Goal: Task Accomplishment & Management: Manage account settings

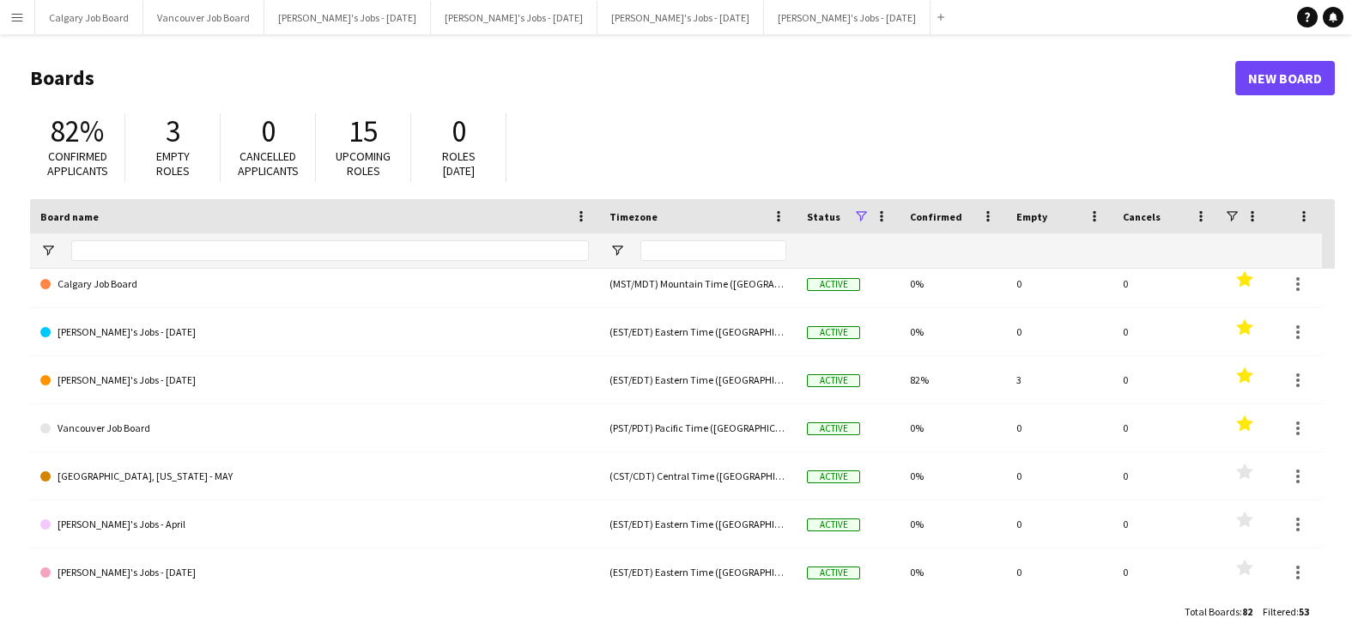
scroll to position [11, 0]
click at [1312, 21] on icon "Help" at bounding box center [1307, 17] width 10 height 10
click at [769, 25] on button "Kirsten's Jobs - September 2023 Close" at bounding box center [847, 17] width 167 height 33
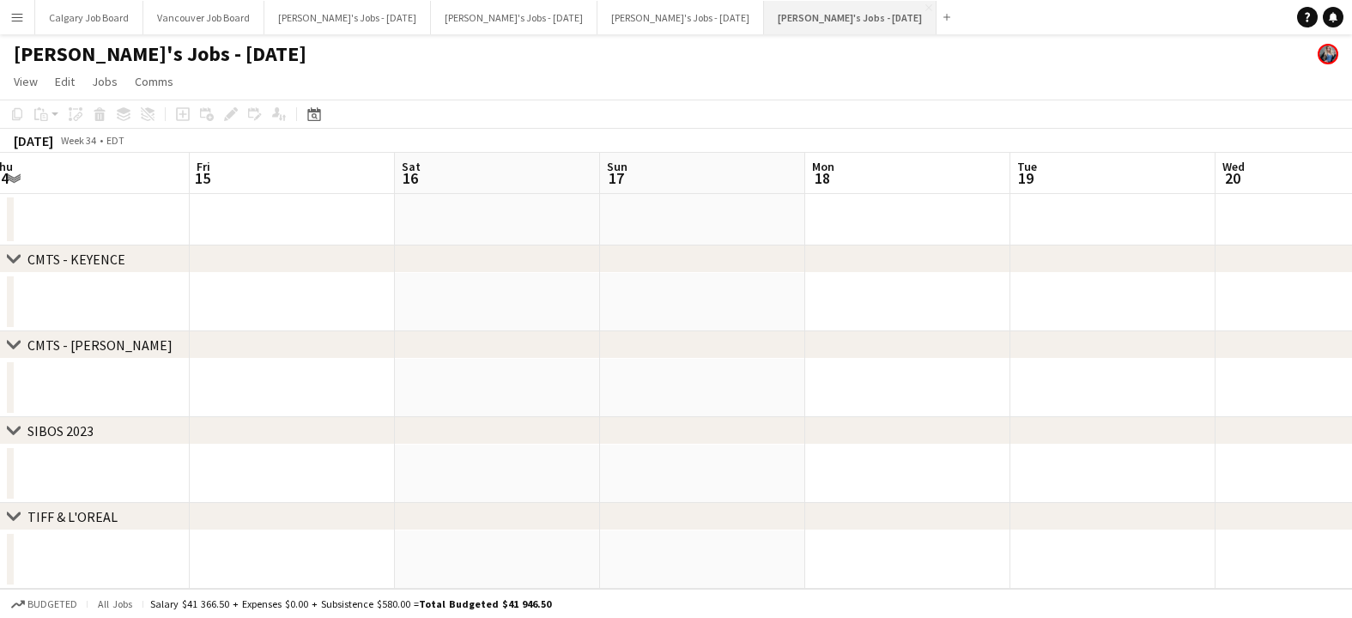
scroll to position [0, 387]
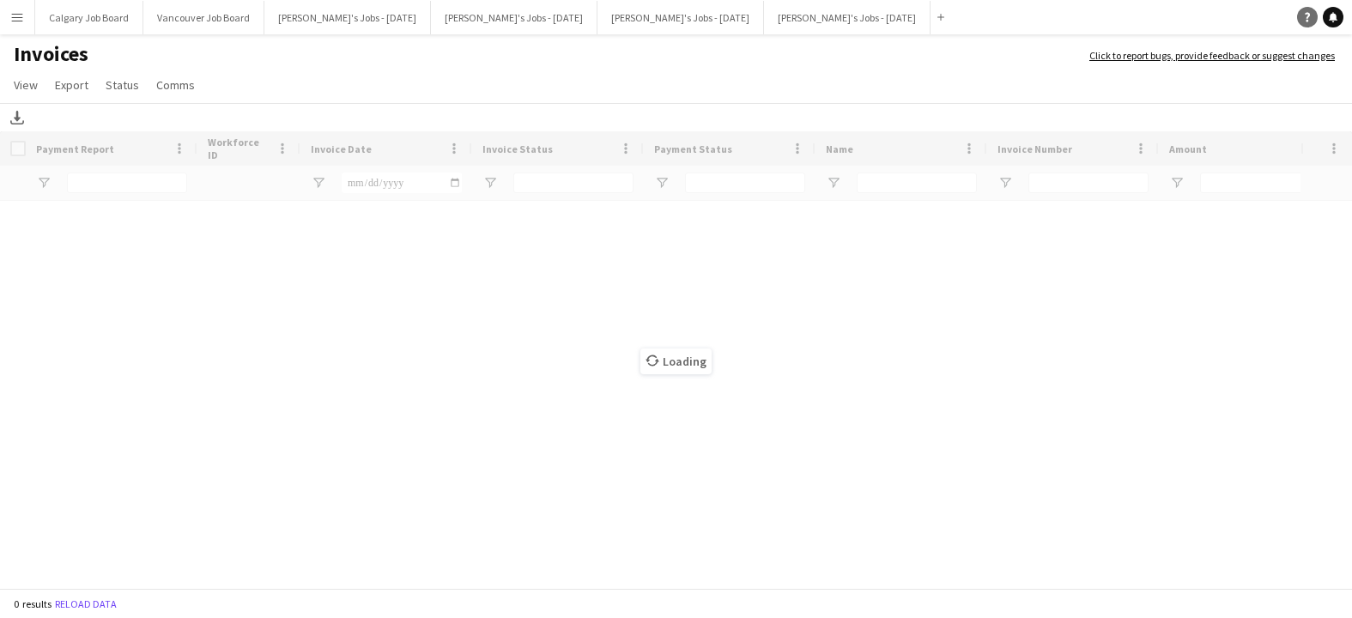
click at [1301, 16] on link "Help" at bounding box center [1307, 17] width 21 height 21
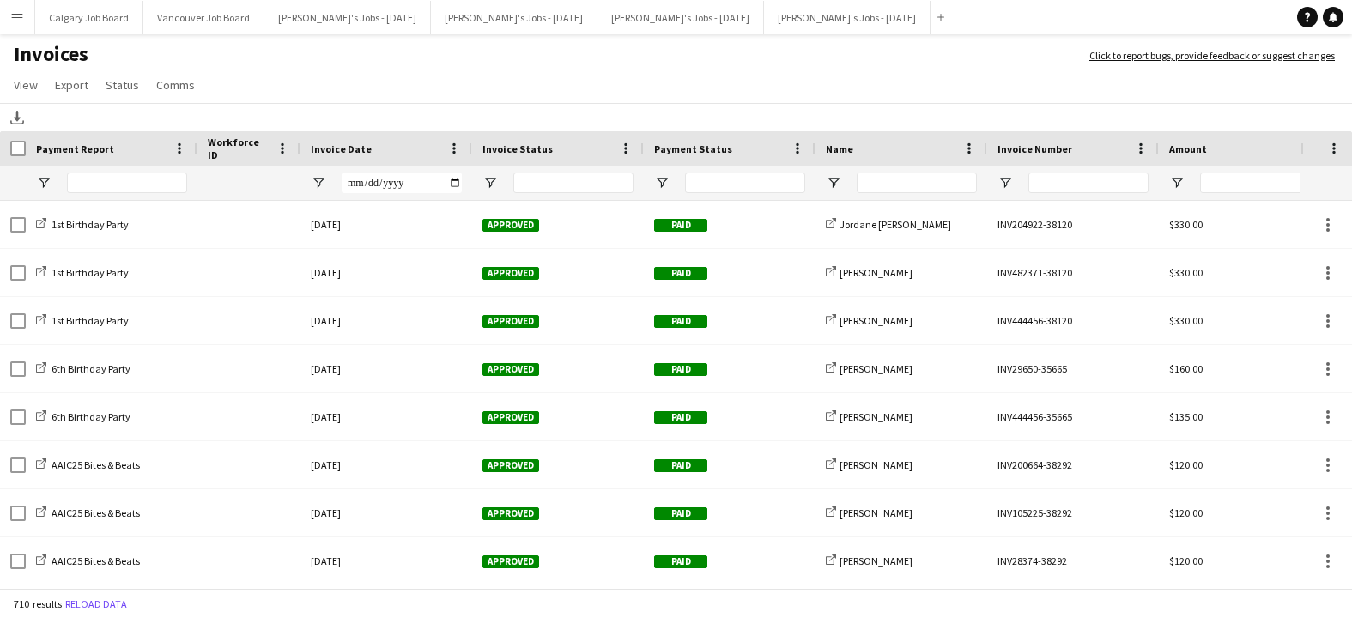
click at [621, 67] on h1 "Invoices" at bounding box center [536, 55] width 1072 height 29
click at [327, 13] on button "[PERSON_NAME]'s Jobs - [DATE] Close" at bounding box center [347, 17] width 167 height 33
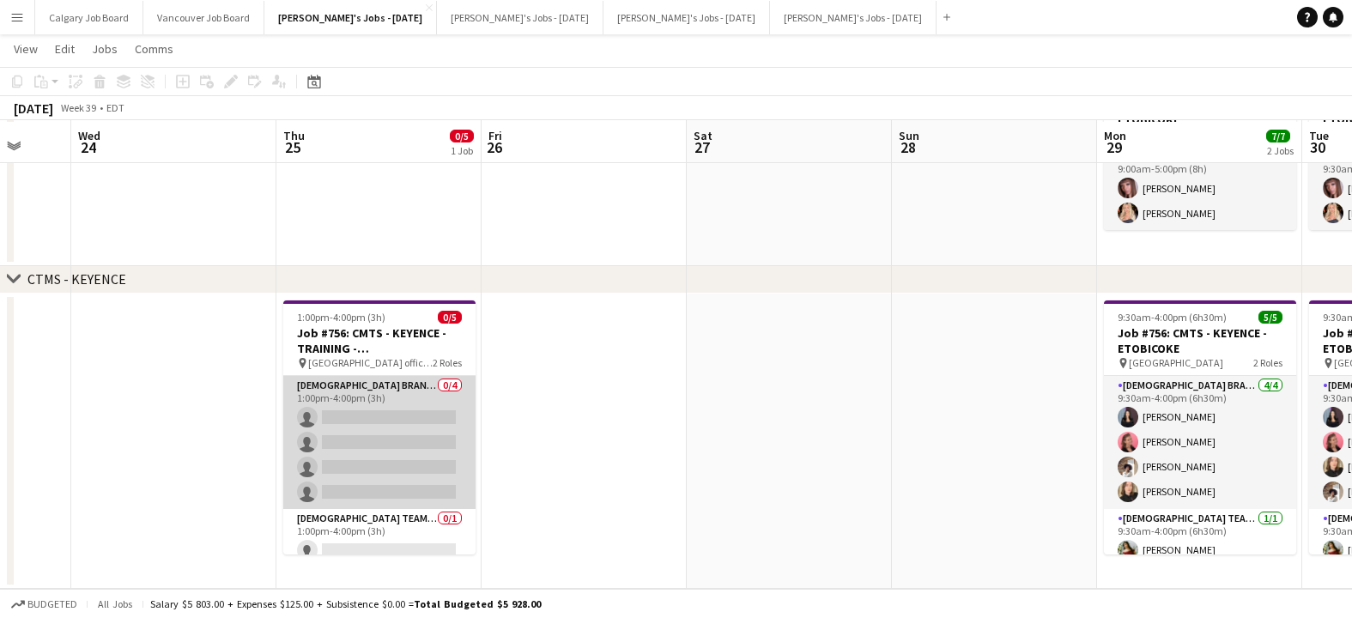
scroll to position [207, 0]
click at [384, 422] on app-card-role "Female Brand Ambassadors 0/4 1:00pm-4:00pm (3h) single-neutral-actions single-n…" at bounding box center [379, 442] width 192 height 133
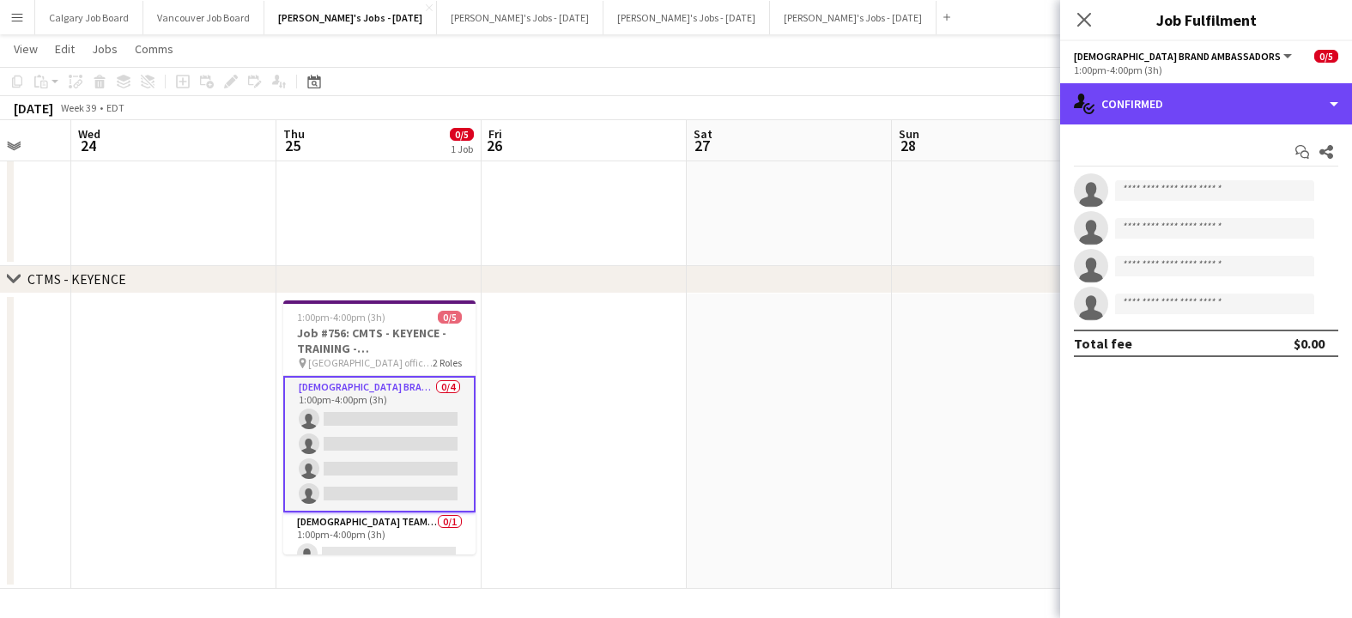
drag, startPoint x: 1200, startPoint y: 102, endPoint x: 1259, endPoint y: 372, distance: 276.0
click at [1201, 103] on div "single-neutral-actions-check-2 Confirmed" at bounding box center [1206, 103] width 292 height 41
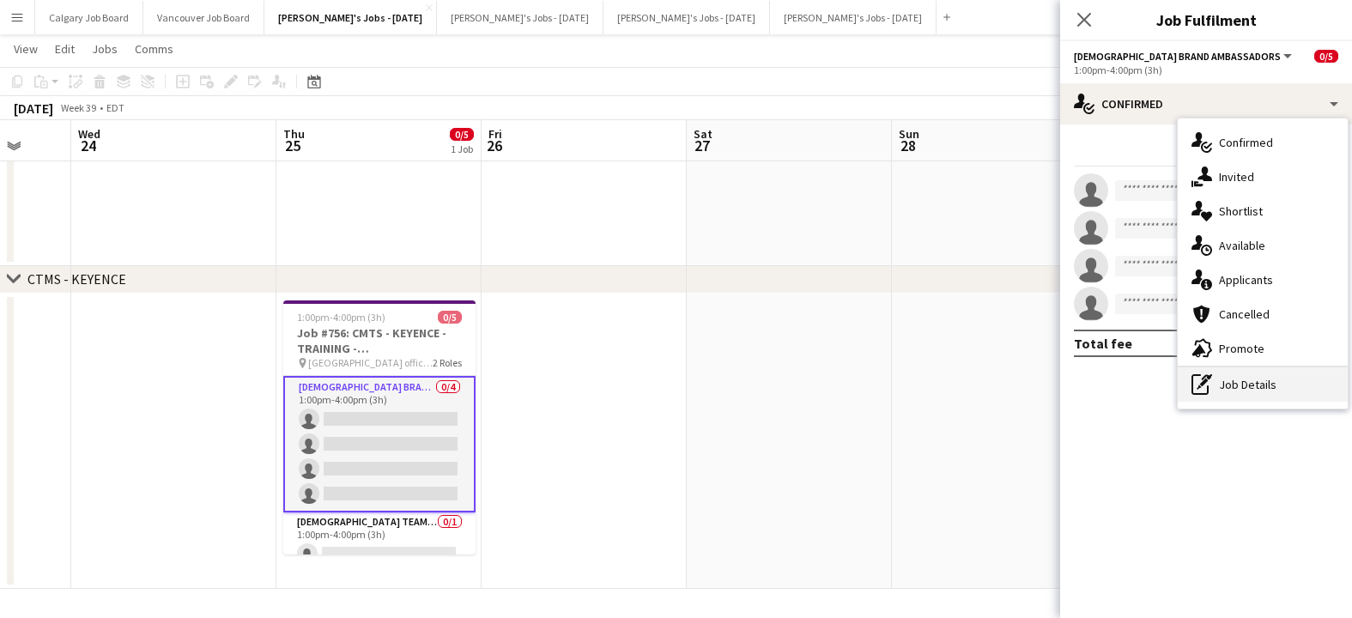
click at [1246, 391] on div "pen-write Job Details" at bounding box center [1263, 384] width 170 height 34
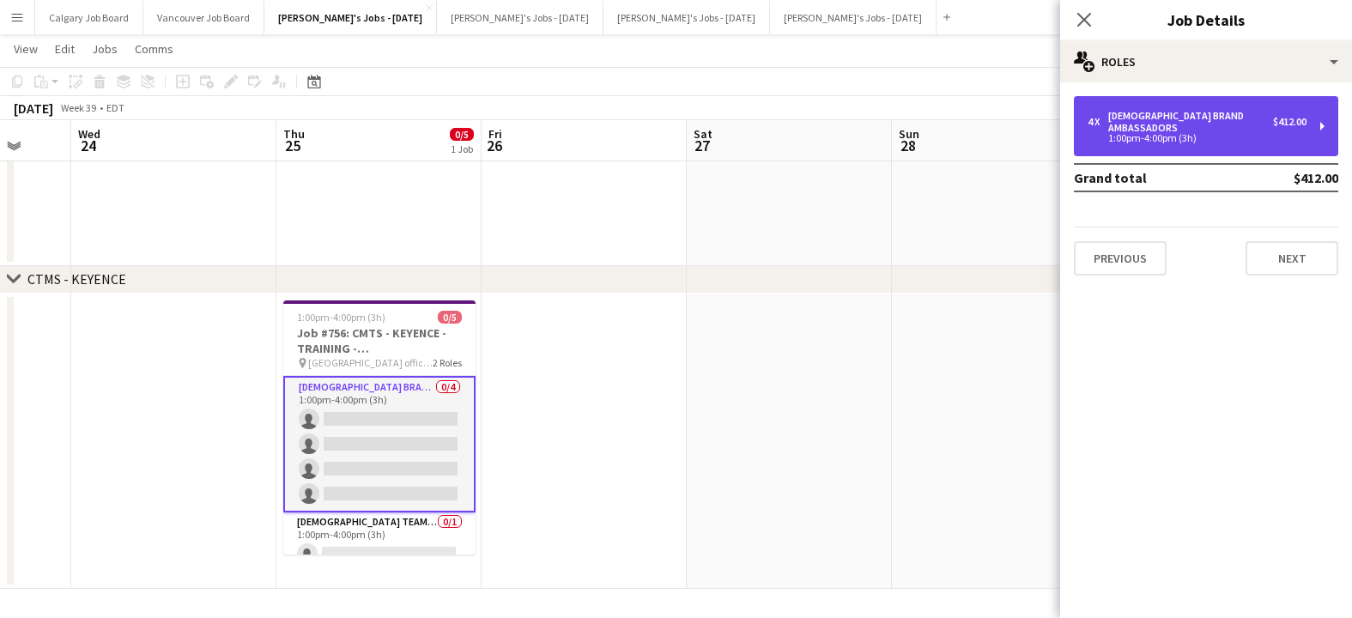
click at [1145, 134] on div "1:00pm-4:00pm (3h)" at bounding box center [1197, 138] width 219 height 9
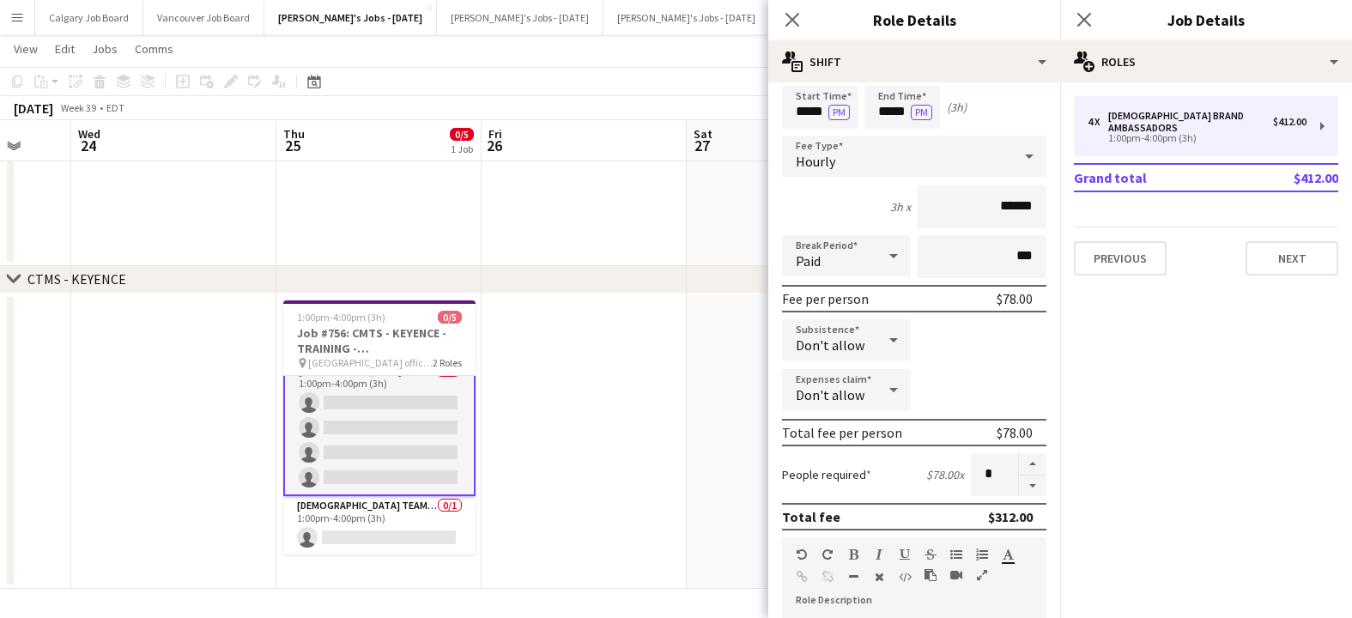
click at [563, 421] on app-date-cell at bounding box center [584, 441] width 205 height 295
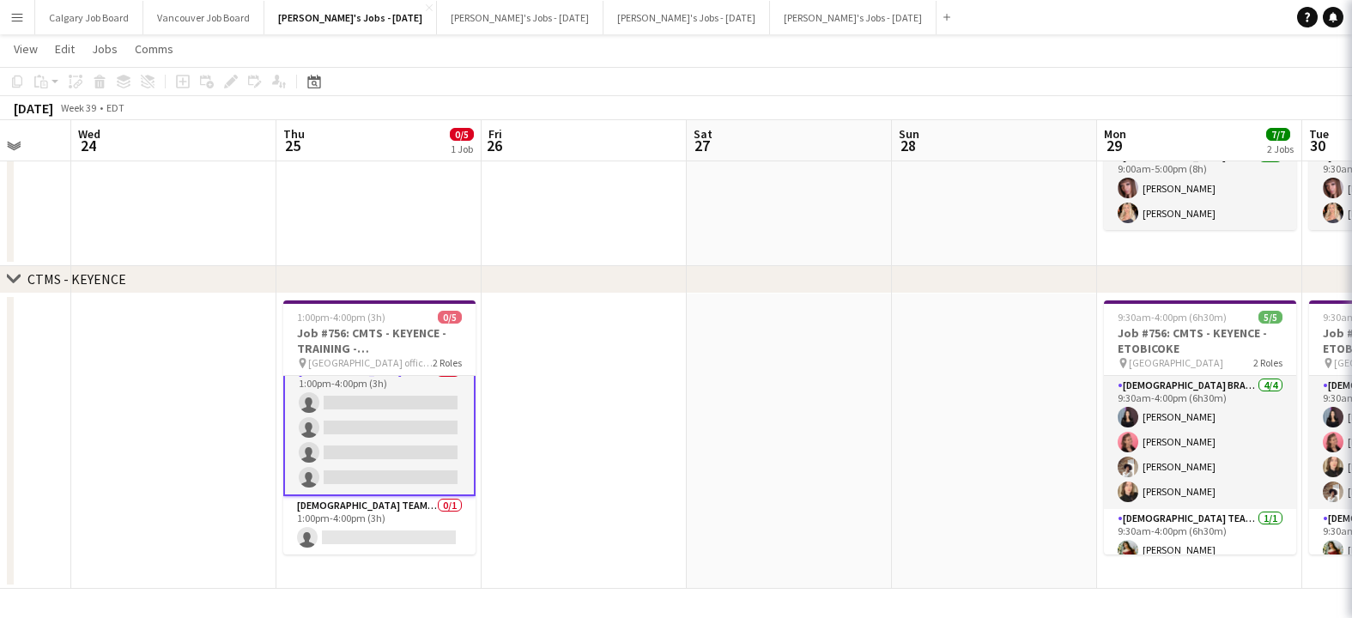
scroll to position [13, 0]
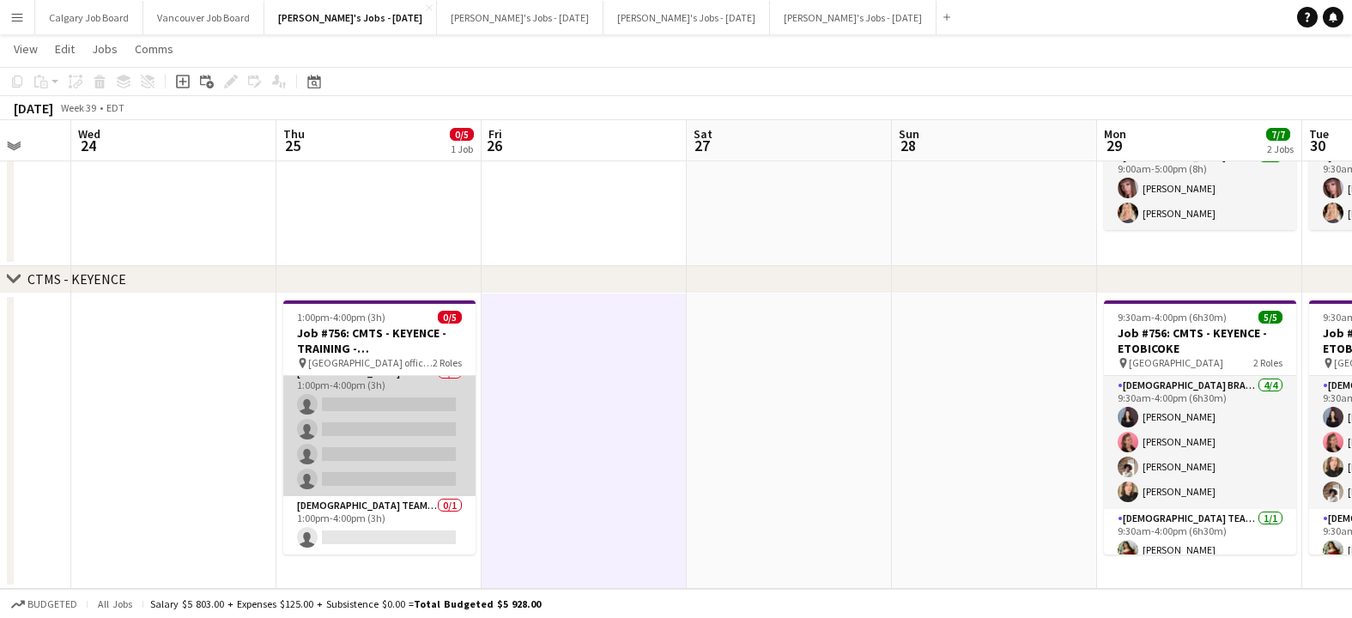
click at [456, 433] on app-card-role "Female Brand Ambassadors 0/4 1:00pm-4:00pm (3h) single-neutral-actions single-n…" at bounding box center [379, 429] width 192 height 133
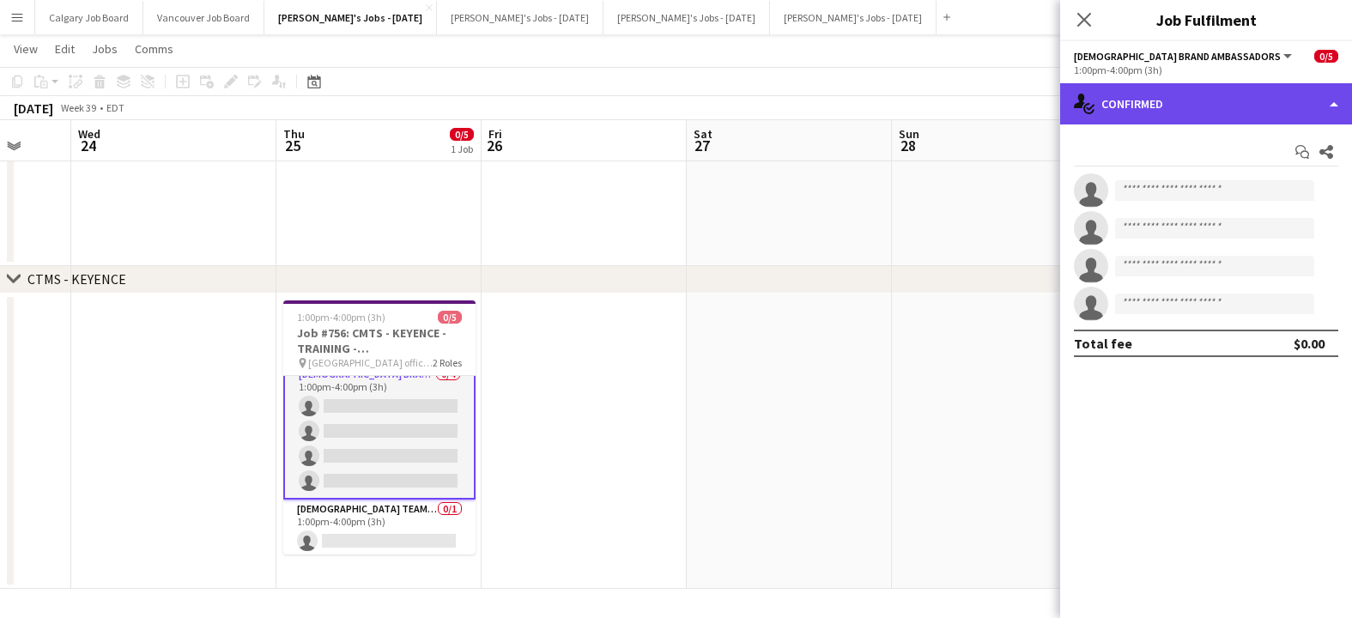
click at [1221, 99] on div "single-neutral-actions-check-2 Confirmed" at bounding box center [1206, 103] width 292 height 41
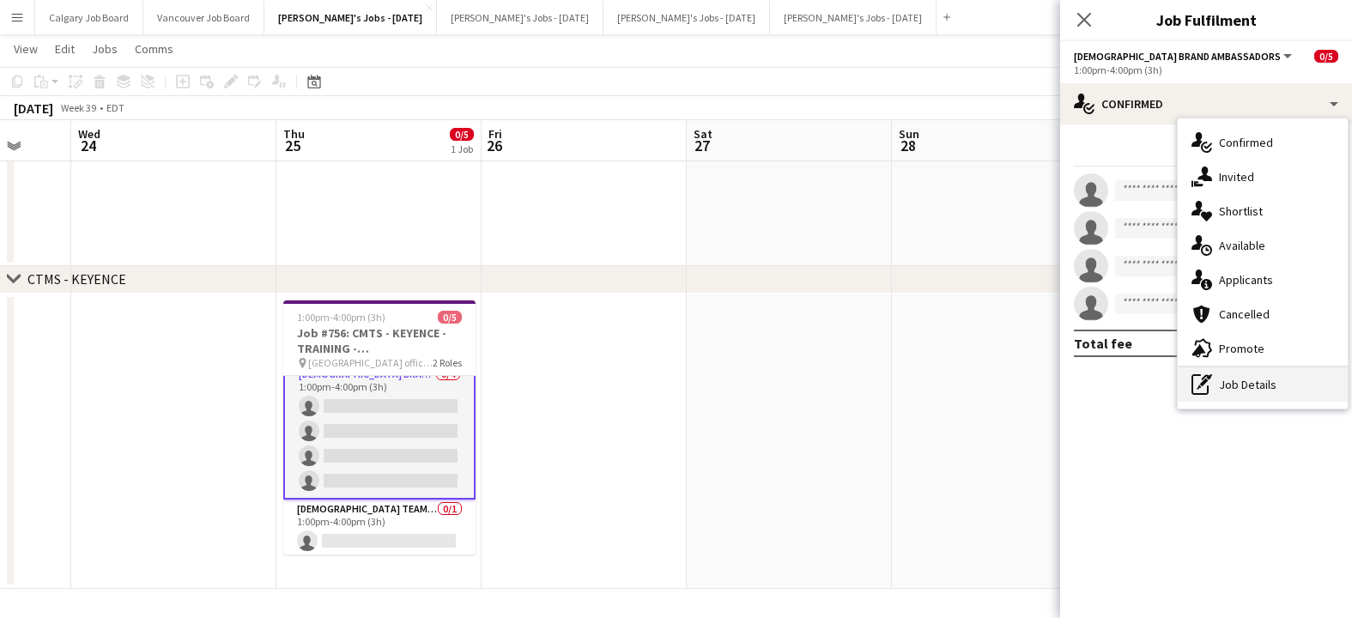
click at [1235, 378] on div "pen-write Job Details" at bounding box center [1263, 384] width 170 height 34
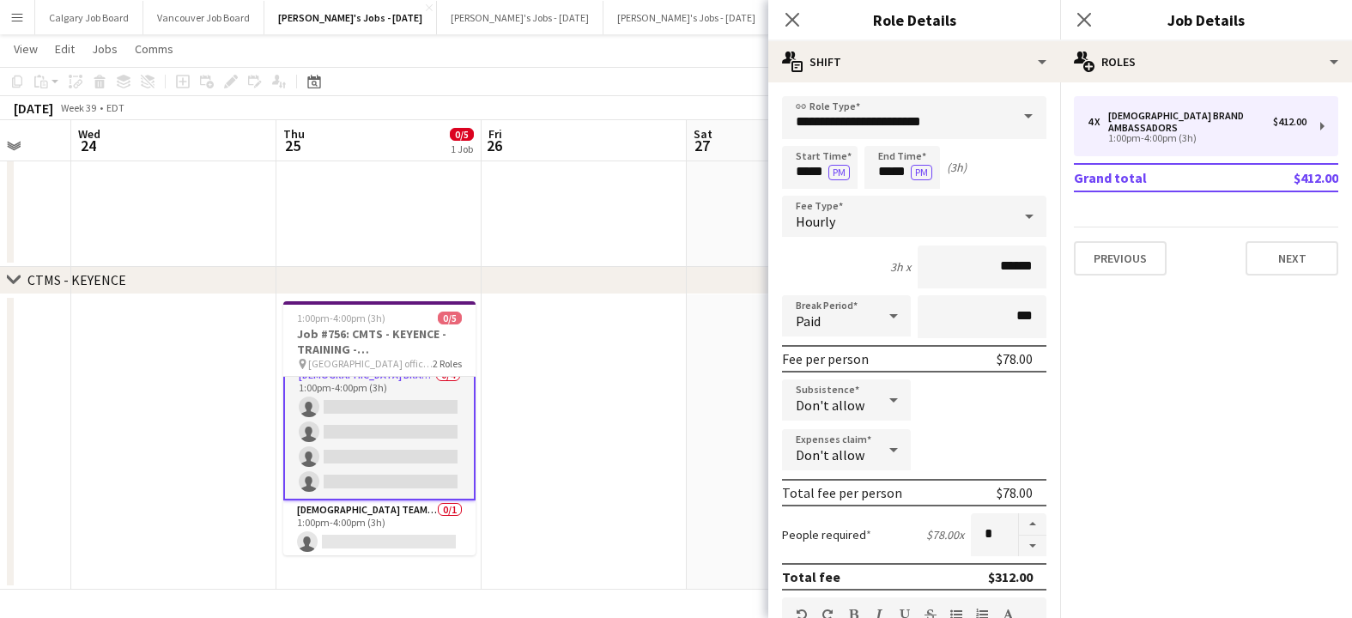
click at [595, 421] on app-date-cell at bounding box center [584, 441] width 205 height 295
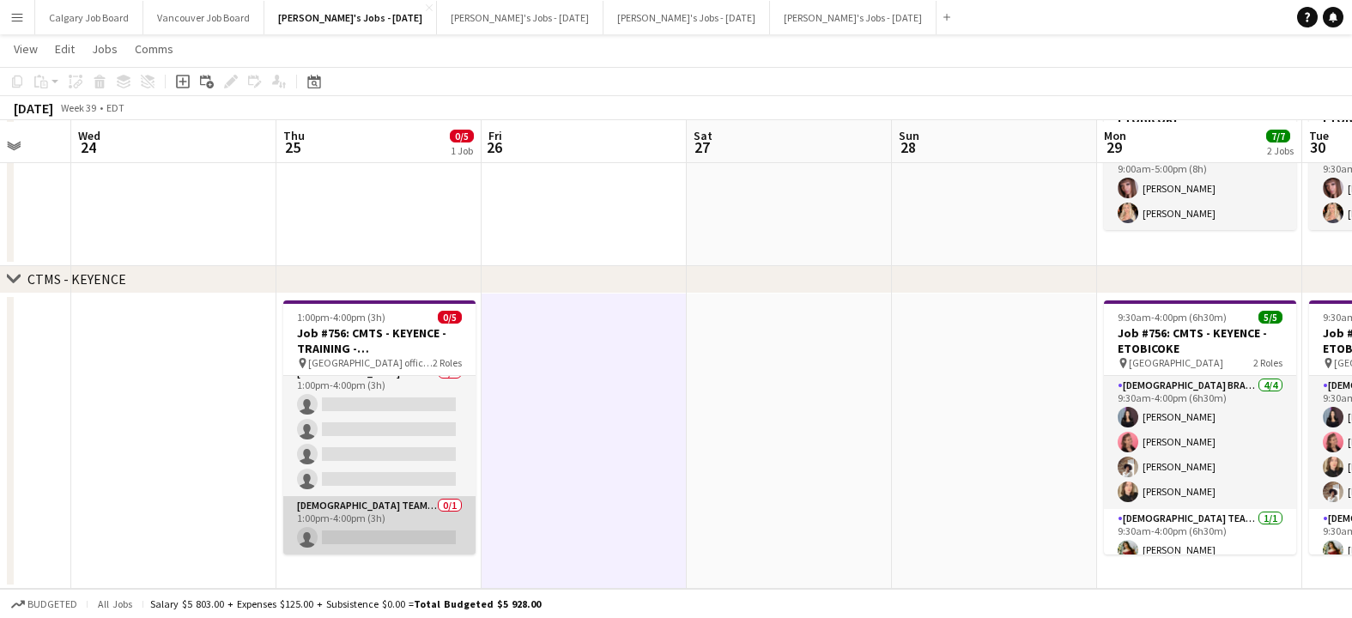
scroll to position [207, 0]
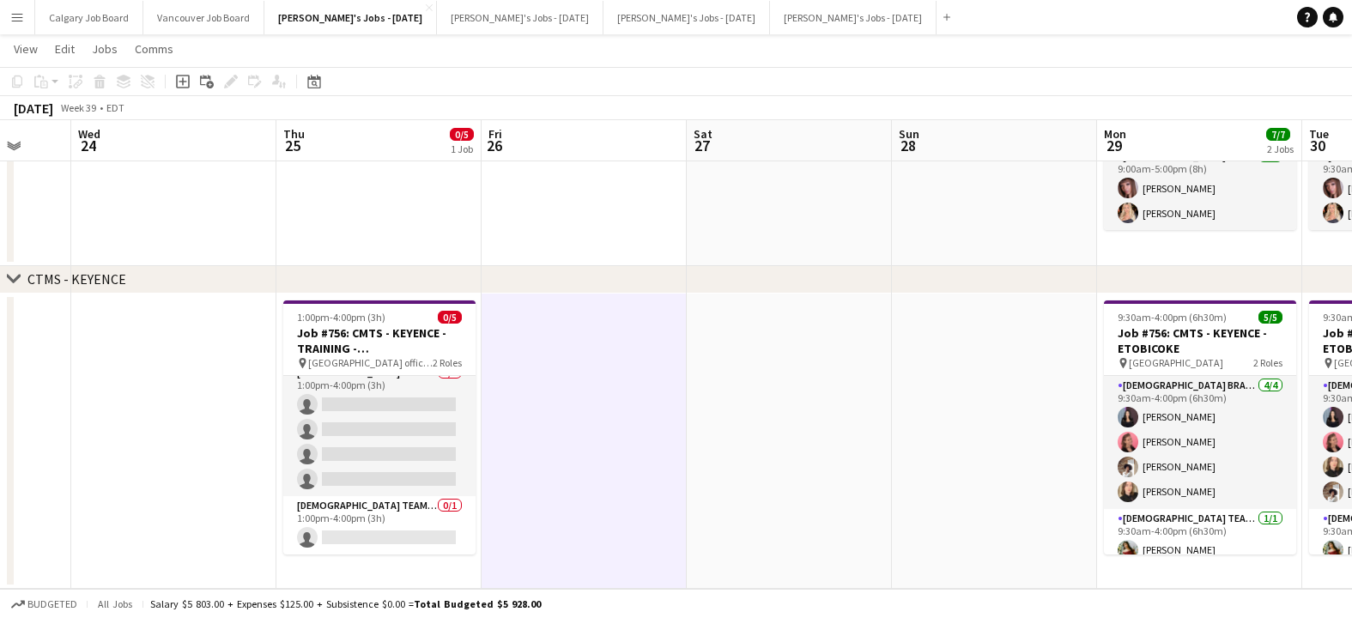
drag, startPoint x: 377, startPoint y: 505, endPoint x: 600, endPoint y: 385, distance: 253.5
click at [377, 505] on app-card-role "Female Team Leader 0/1 1:00pm-4:00pm (3h) single-neutral-actions" at bounding box center [379, 525] width 192 height 58
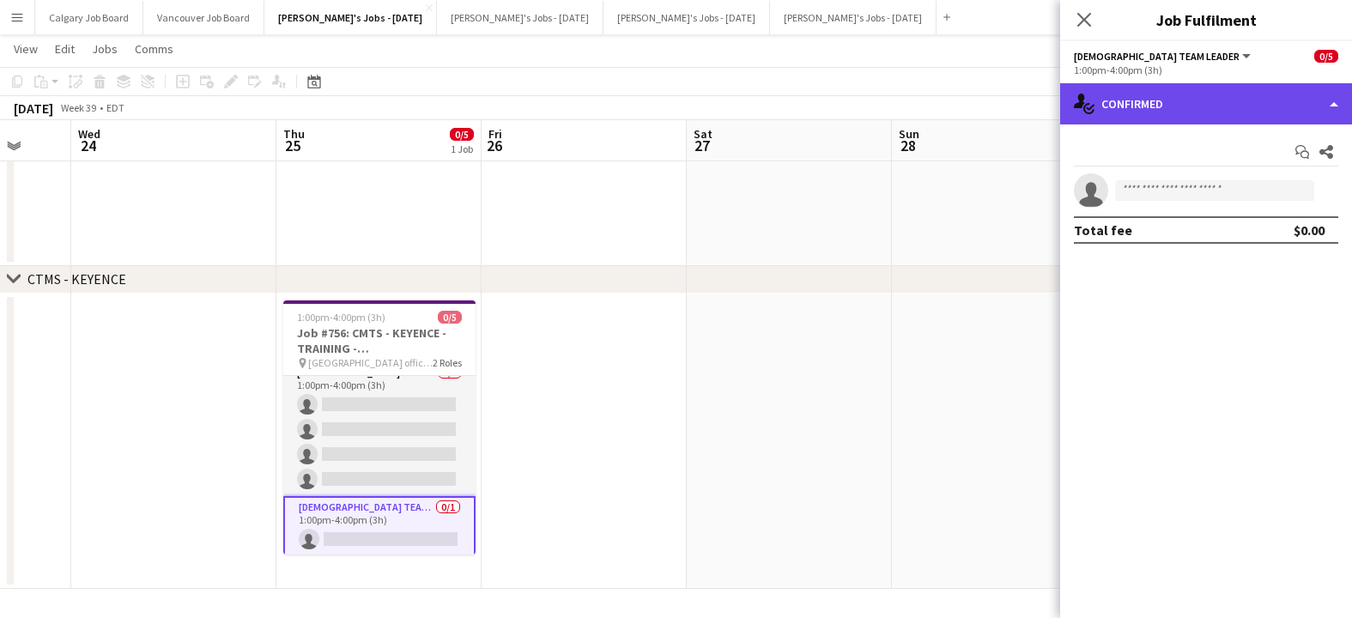
click at [1235, 87] on div "single-neutral-actions-check-2 Confirmed" at bounding box center [1206, 103] width 292 height 41
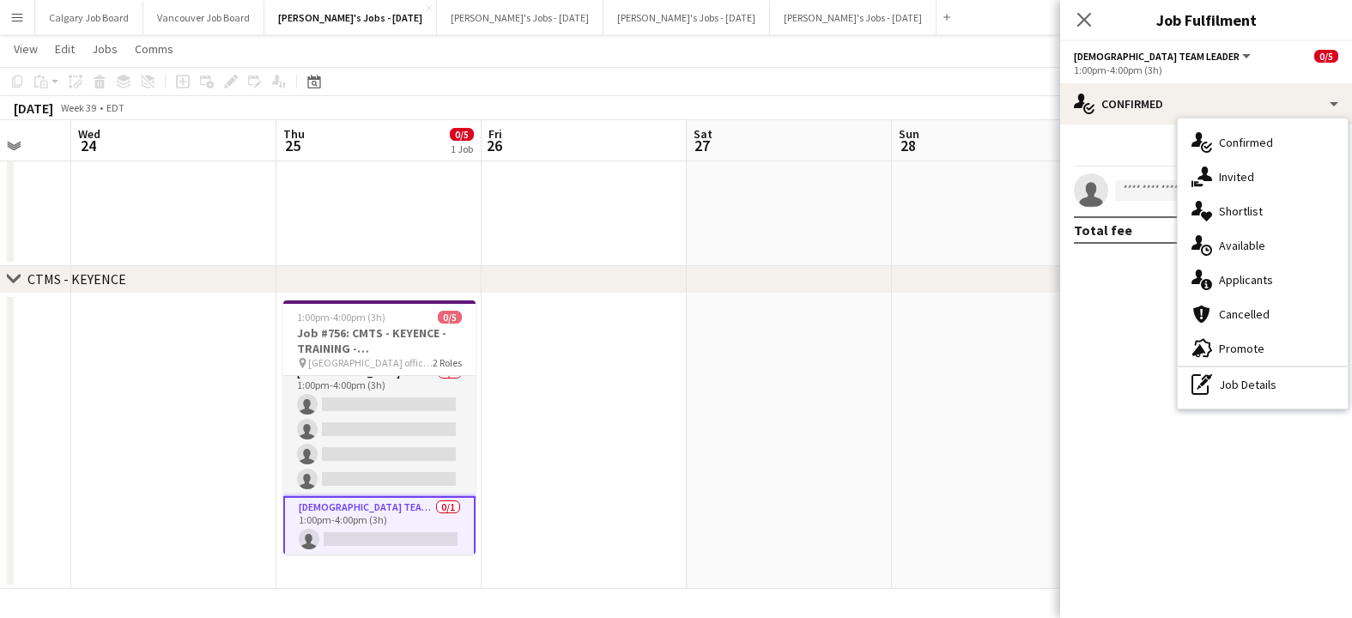
drag, startPoint x: 1243, startPoint y: 380, endPoint x: 1230, endPoint y: 326, distance: 55.6
click at [1243, 380] on div "pen-write Job Details" at bounding box center [1263, 384] width 170 height 34
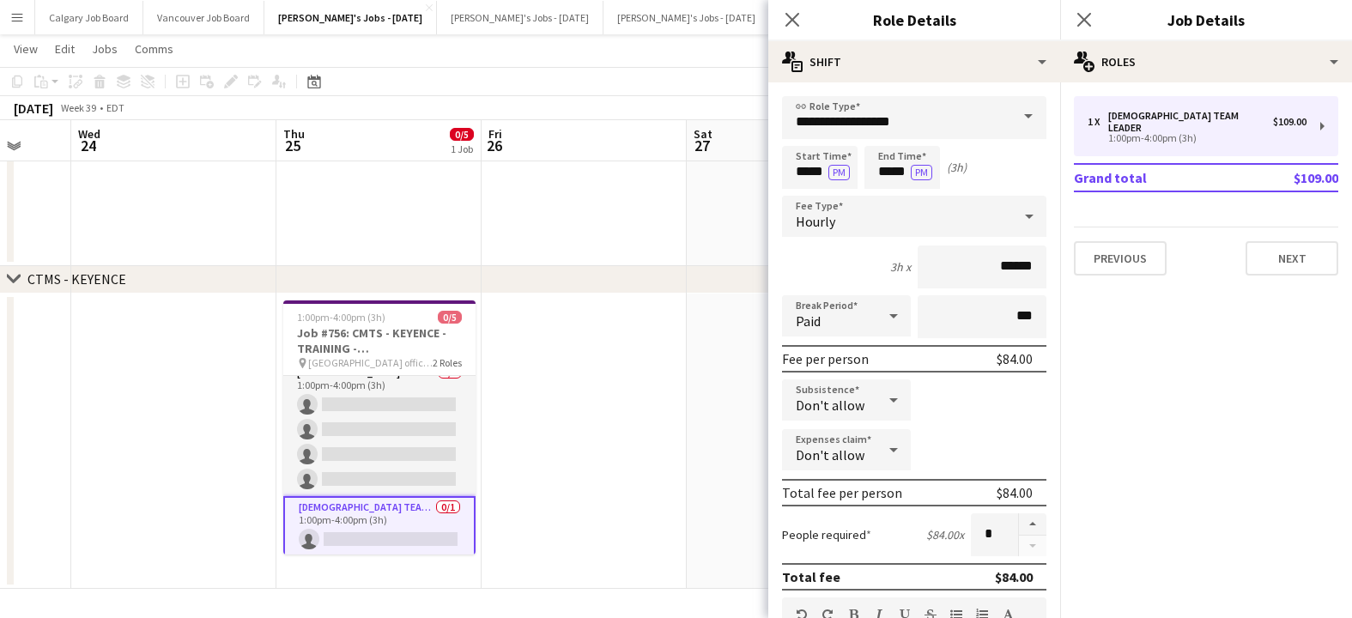
click at [591, 476] on app-date-cell at bounding box center [584, 441] width 205 height 295
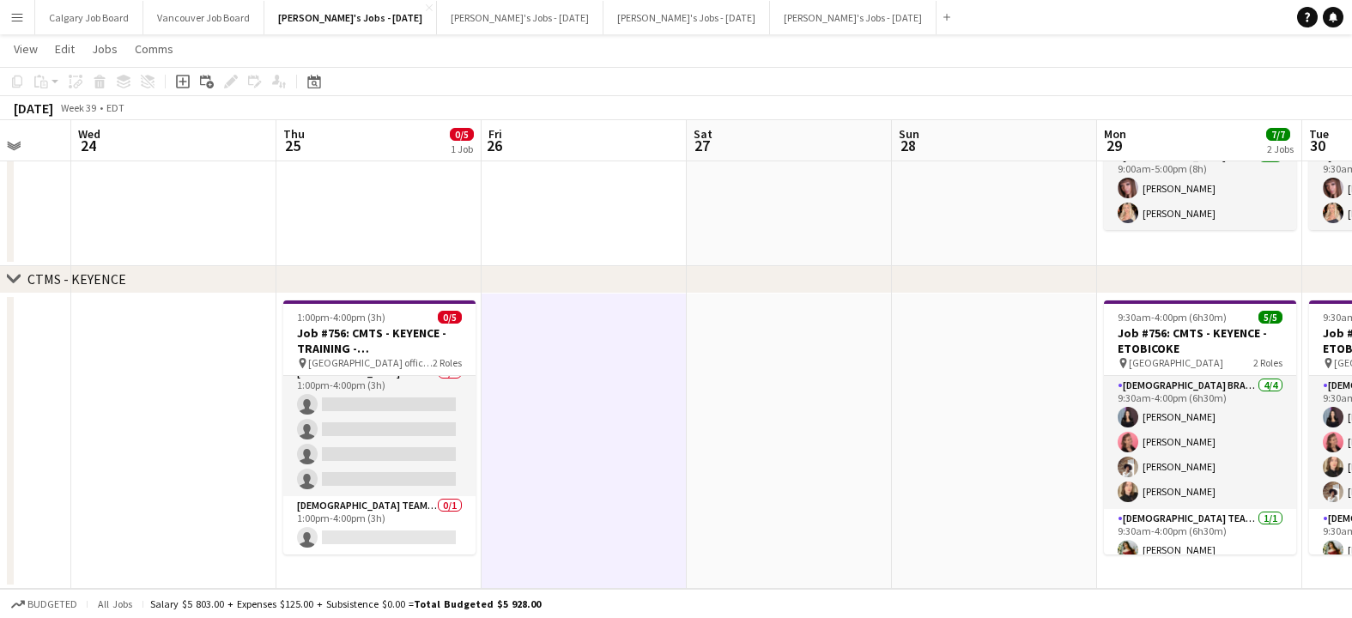
drag, startPoint x: 404, startPoint y: 507, endPoint x: 586, endPoint y: 410, distance: 206.2
click at [404, 507] on app-card-role "Female Team Leader 0/1 1:00pm-4:00pm (3h) single-neutral-actions" at bounding box center [379, 525] width 192 height 58
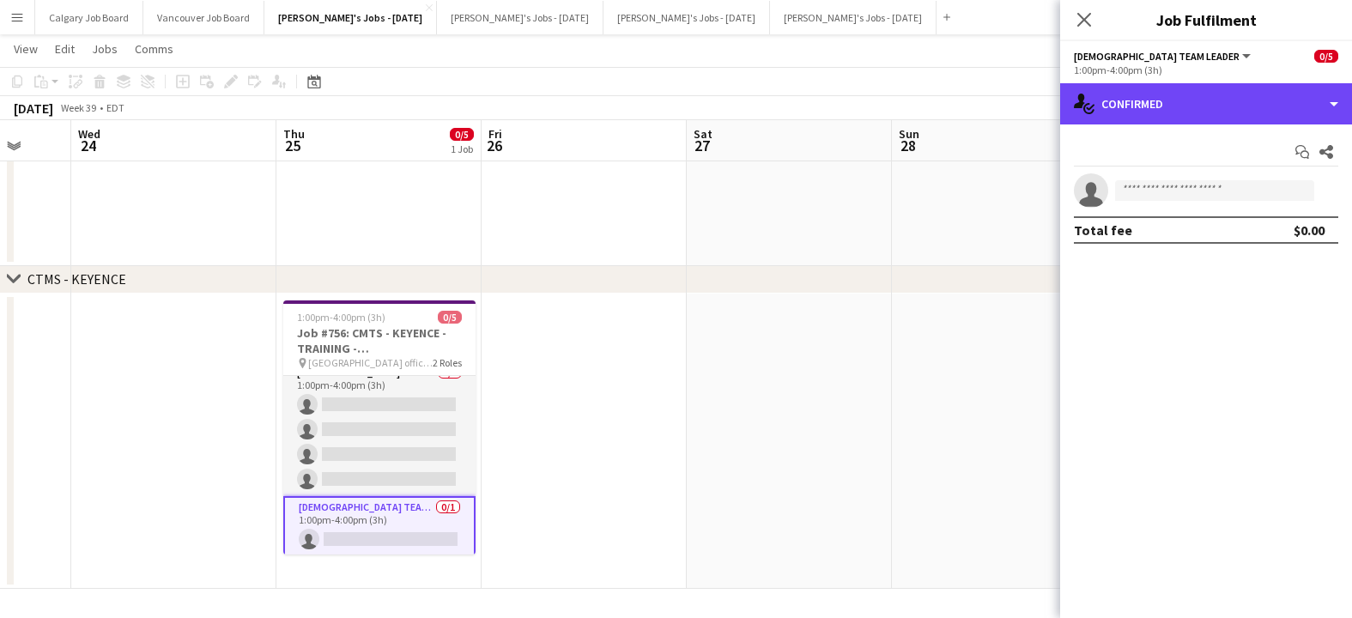
drag, startPoint x: 1161, startPoint y: 100, endPoint x: 1200, endPoint y: 300, distance: 204.6
click at [1162, 100] on div "single-neutral-actions-check-2 Confirmed" at bounding box center [1206, 103] width 292 height 41
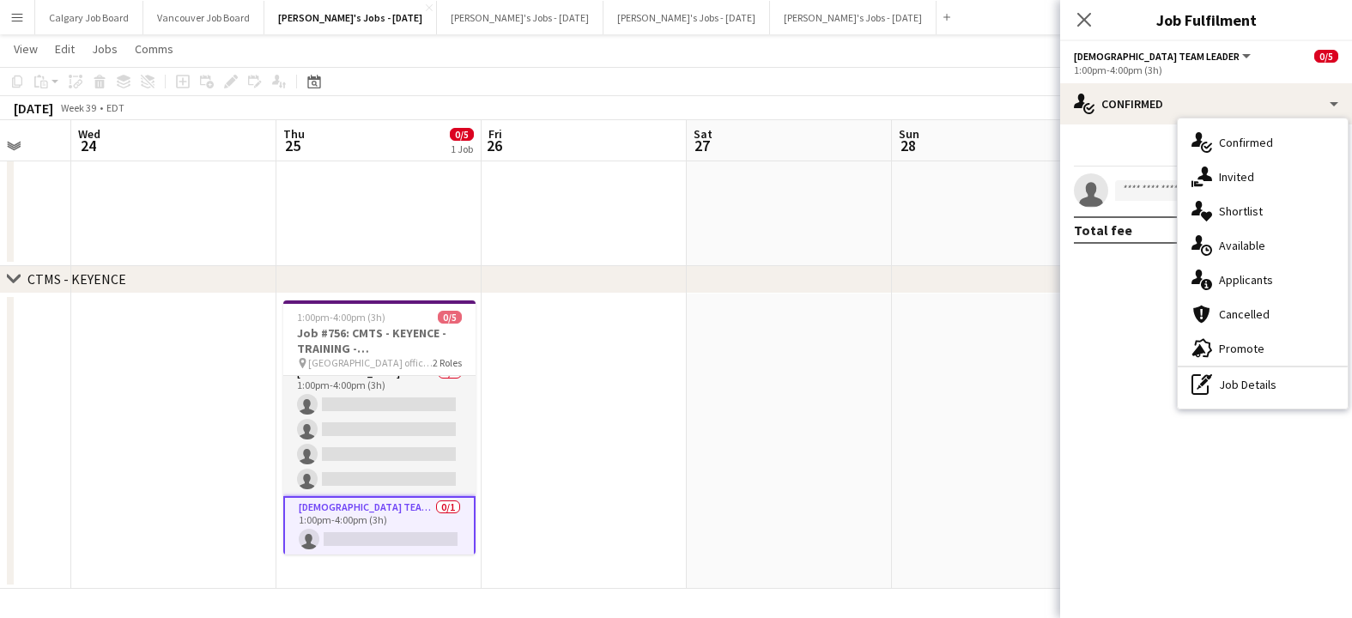
drag, startPoint x: 1228, startPoint y: 383, endPoint x: 1158, endPoint y: 188, distance: 207.2
click at [1225, 377] on div "pen-write Job Details" at bounding box center [1263, 384] width 170 height 34
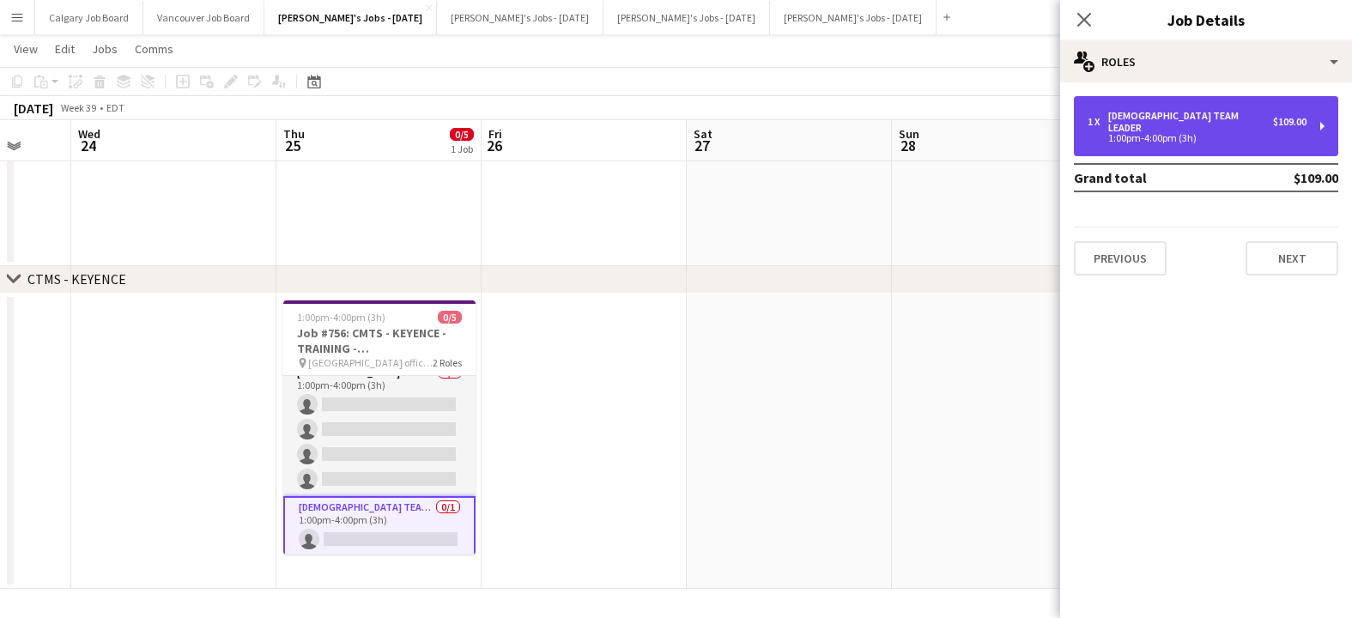
click at [1142, 115] on div "[DEMOGRAPHIC_DATA] Team Leader" at bounding box center [1190, 122] width 165 height 24
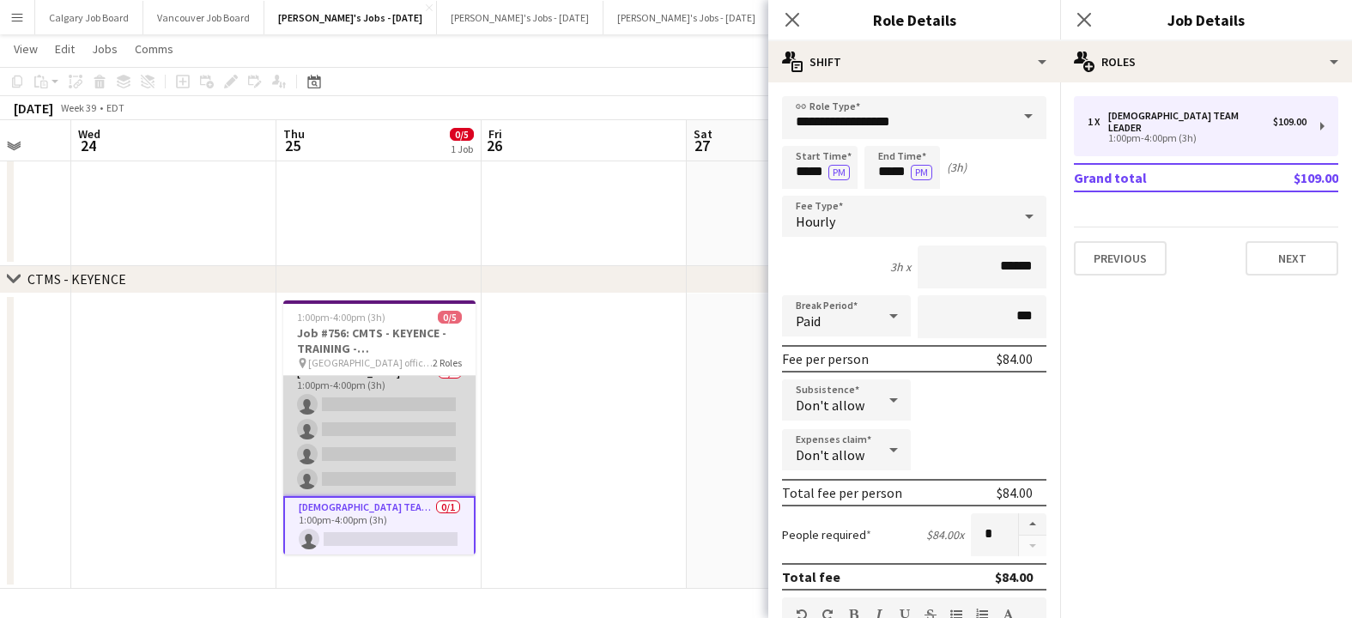
click at [441, 440] on app-card-role "Female Brand Ambassadors 0/4 1:00pm-4:00pm (3h) single-neutral-actions single-n…" at bounding box center [379, 429] width 192 height 133
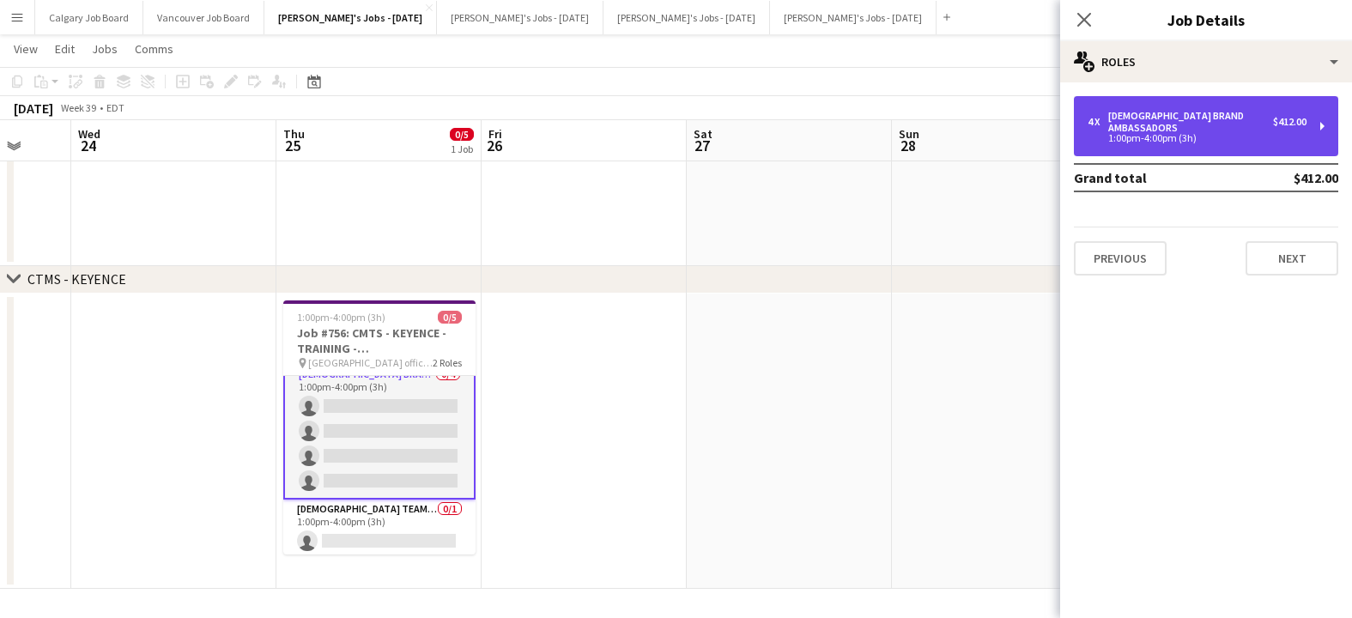
click at [1173, 114] on div "[DEMOGRAPHIC_DATA] Brand Ambassadors" at bounding box center [1190, 122] width 165 height 24
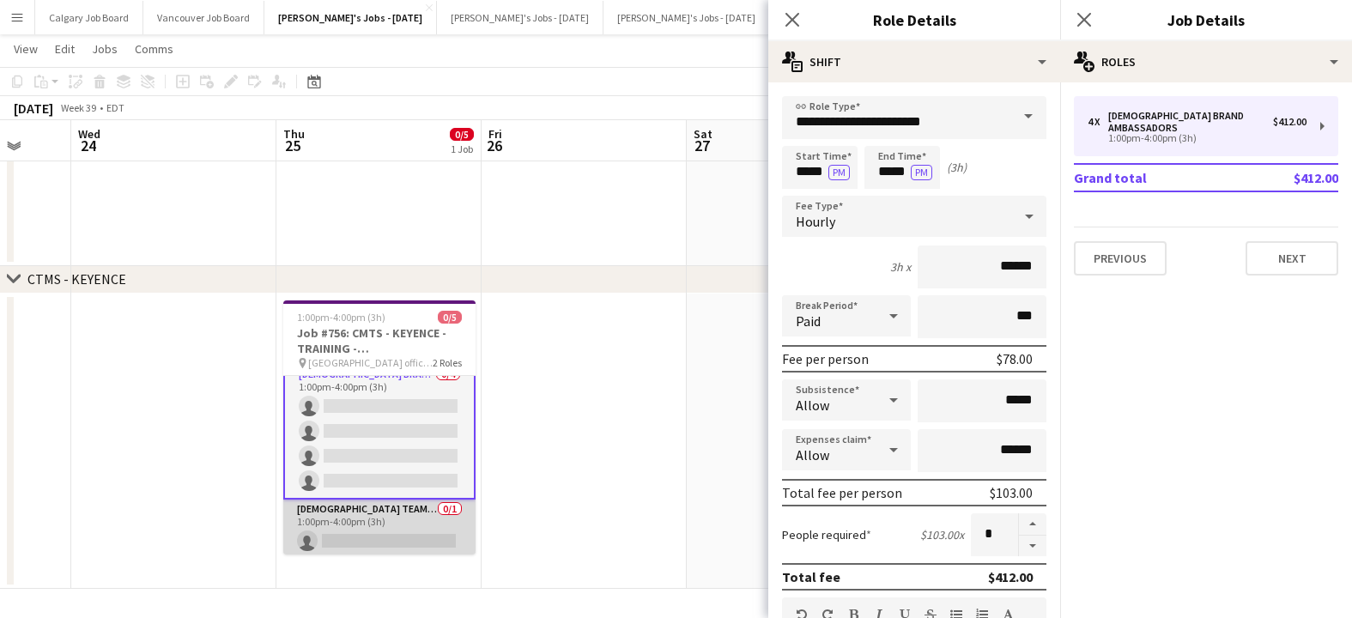
click at [374, 513] on app-card-role "Female Team Leader 0/1 1:00pm-4:00pm (3h) single-neutral-actions" at bounding box center [379, 529] width 192 height 58
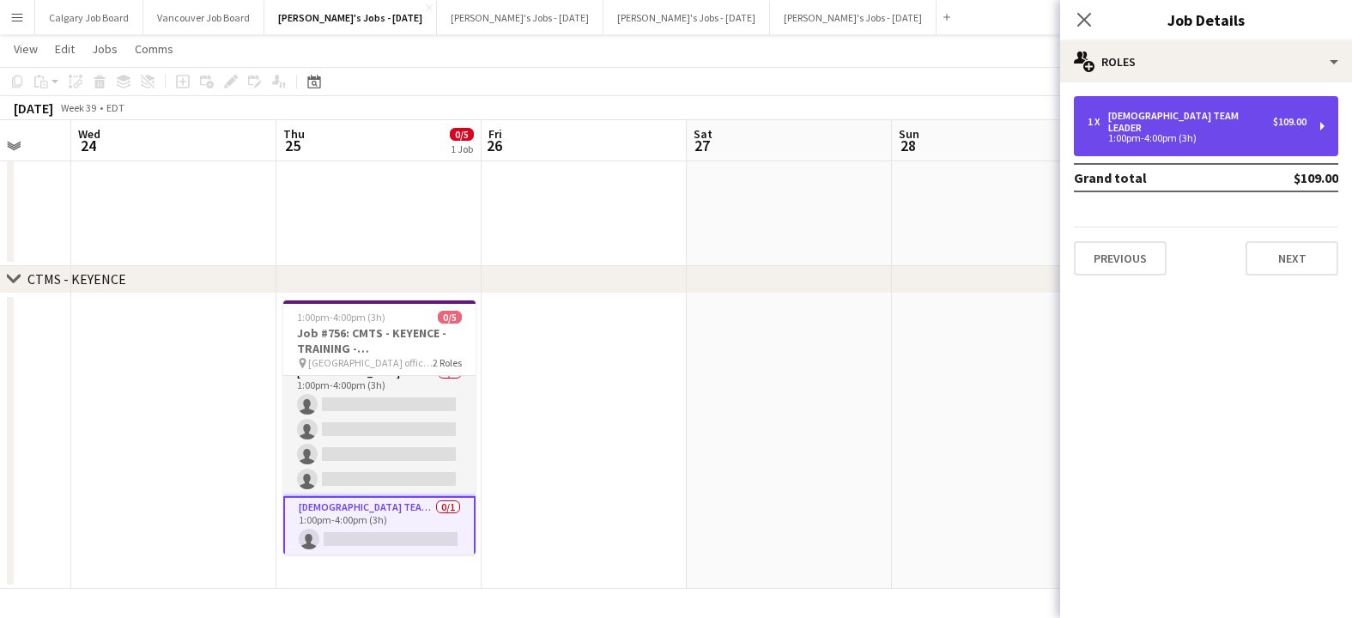
click at [1174, 134] on div "1:00pm-4:00pm (3h)" at bounding box center [1197, 138] width 219 height 9
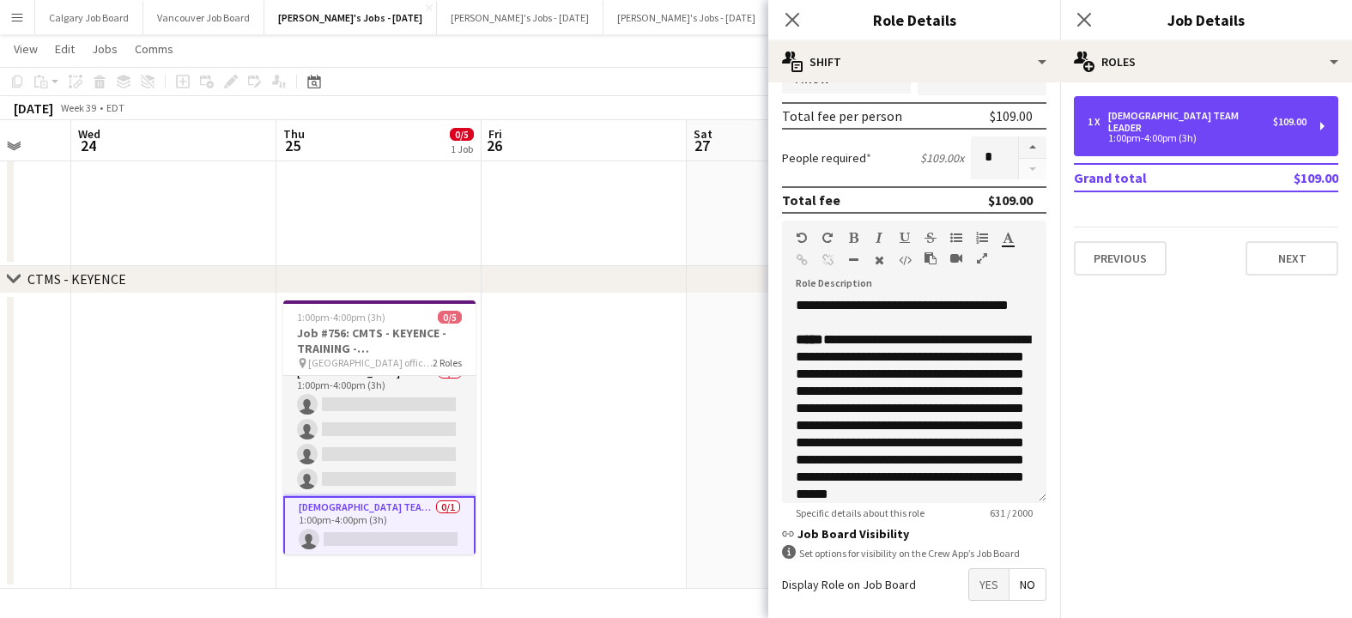
scroll to position [373, 0]
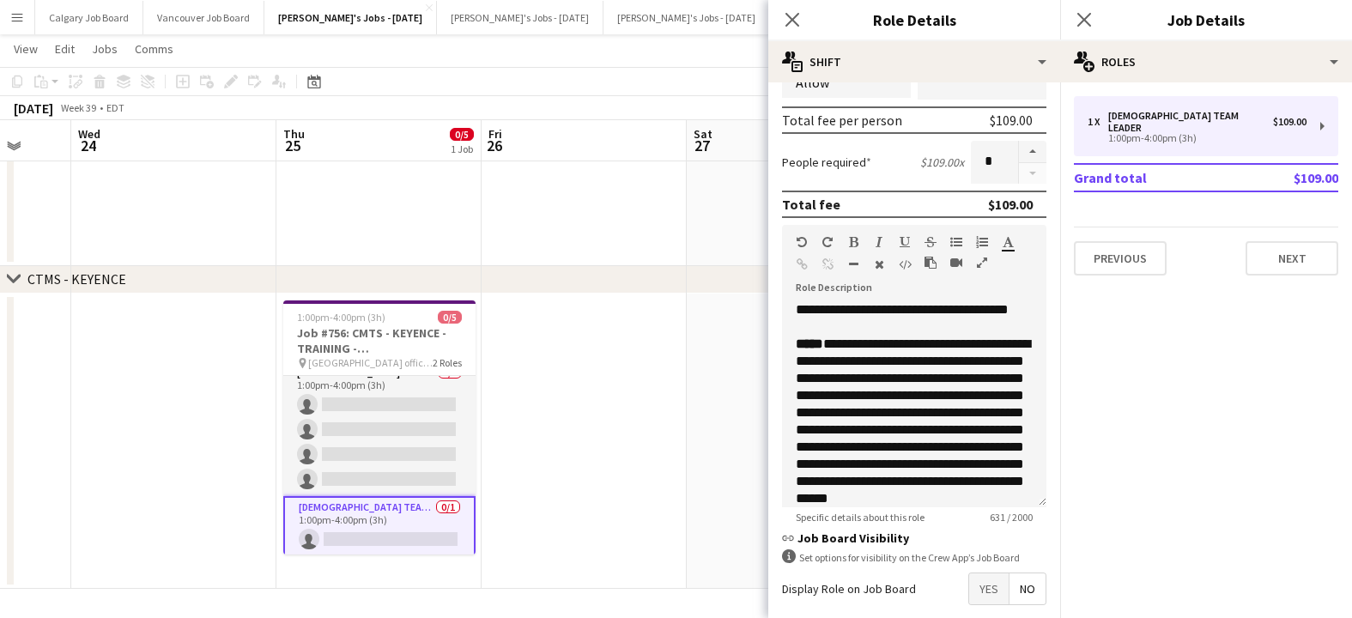
click at [684, 415] on app-date-cell at bounding box center [584, 441] width 205 height 295
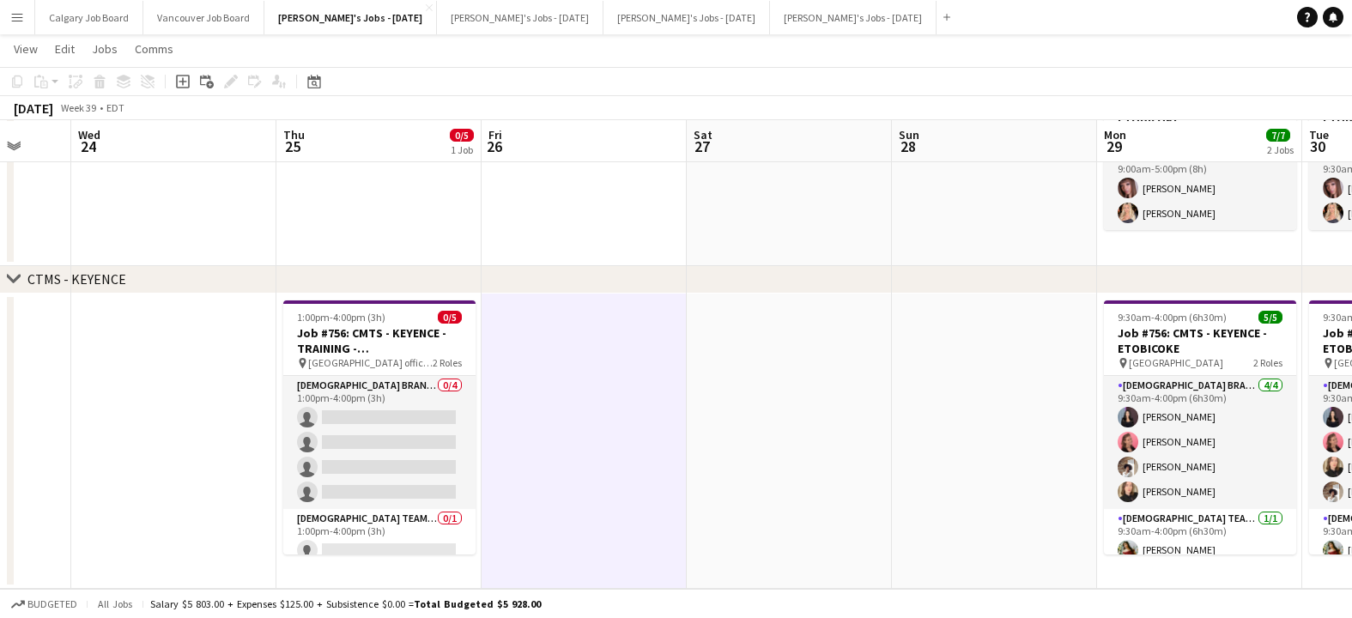
scroll to position [207, 0]
click at [1307, 19] on icon "Help" at bounding box center [1307, 17] width 10 height 10
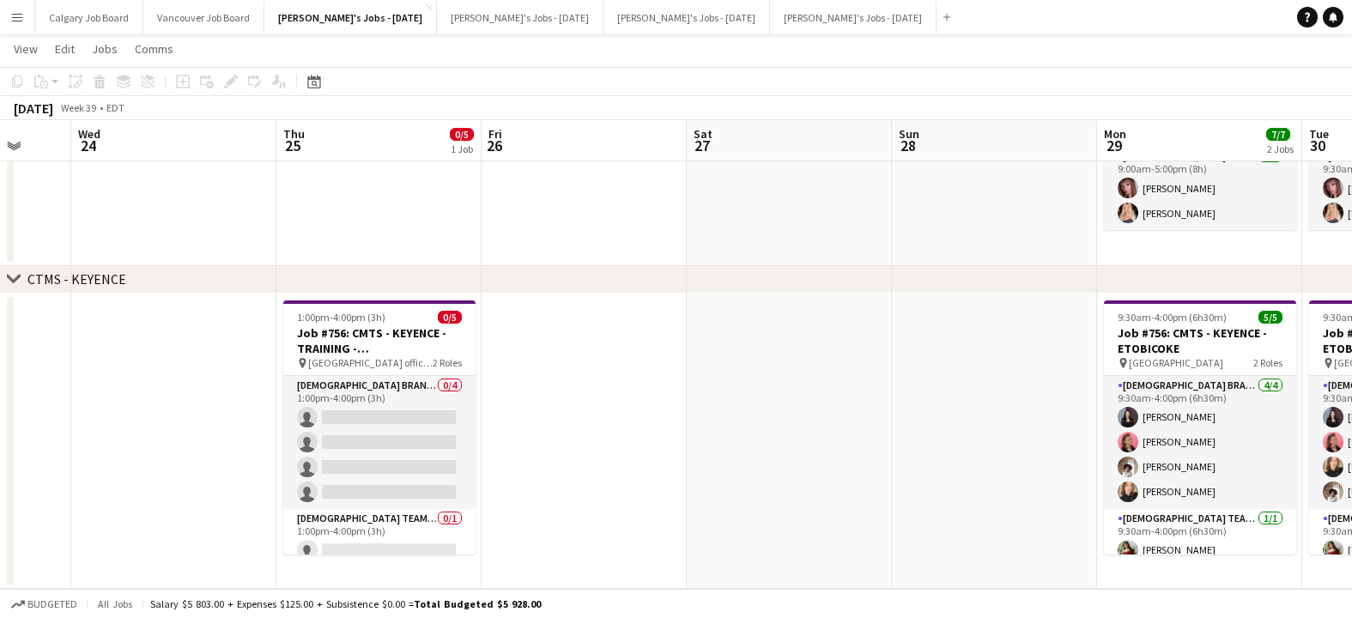
click at [816, 422] on app-date-cell at bounding box center [789, 441] width 205 height 295
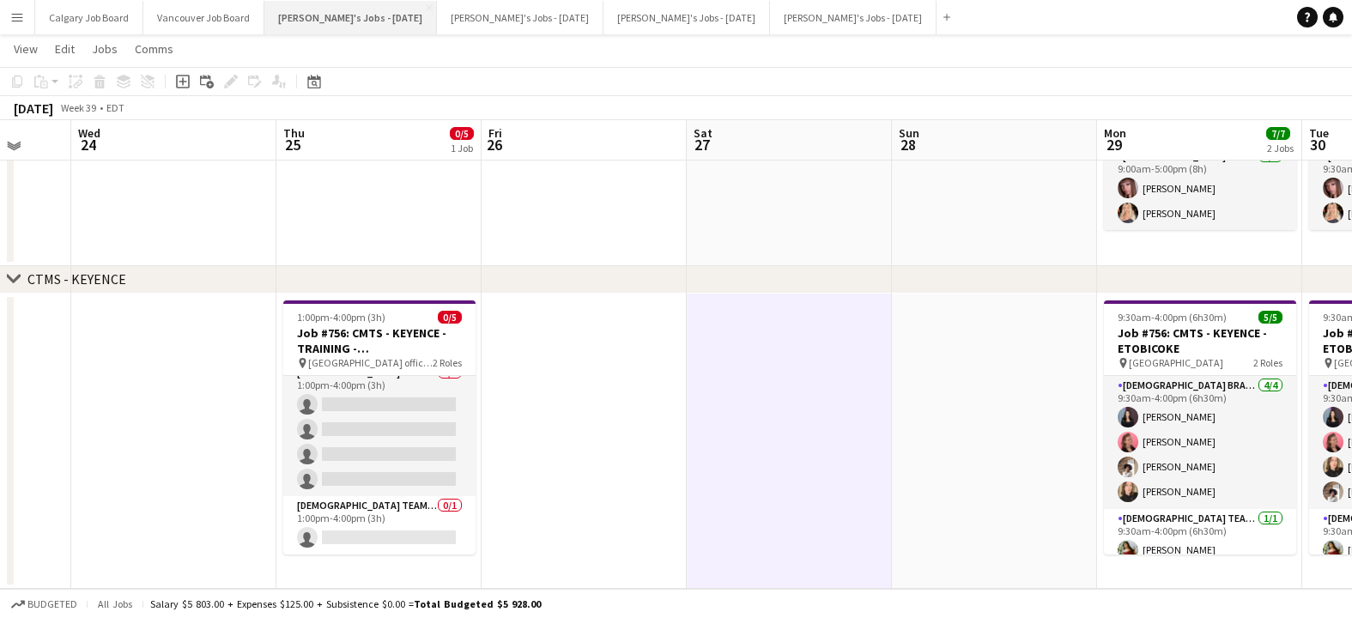
scroll to position [206, 0]
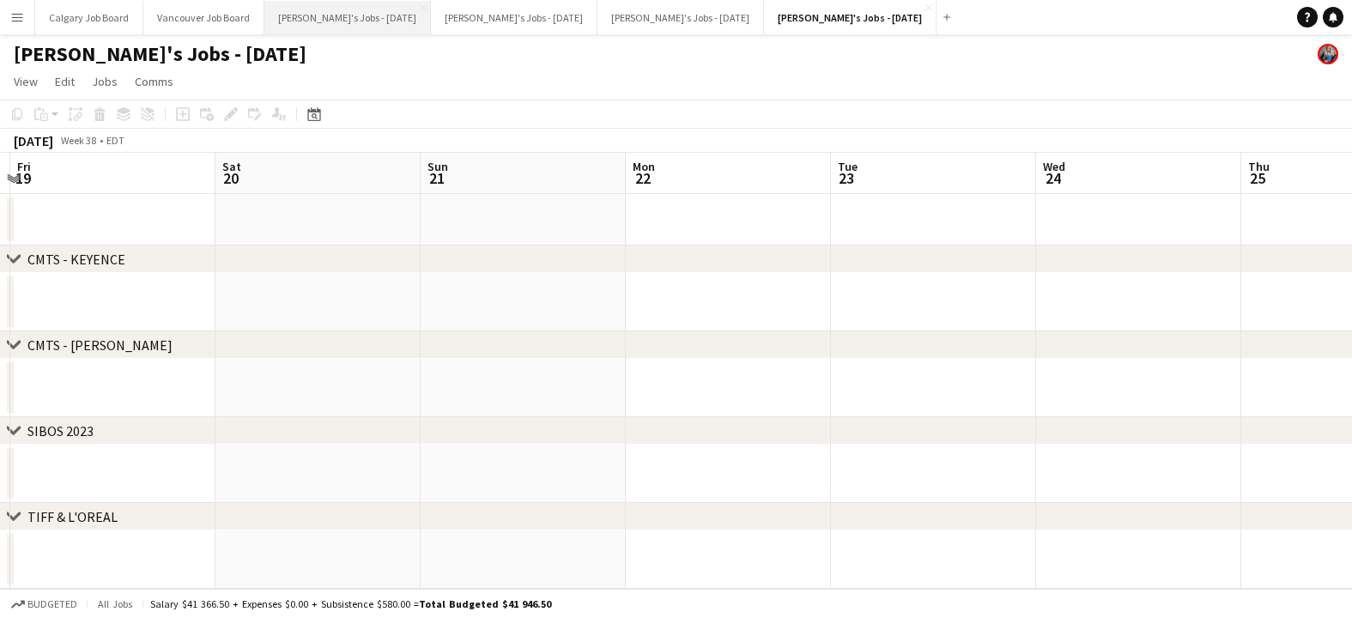
click at [396, 19] on button "[PERSON_NAME]'s Jobs - [DATE] Close" at bounding box center [347, 17] width 167 height 33
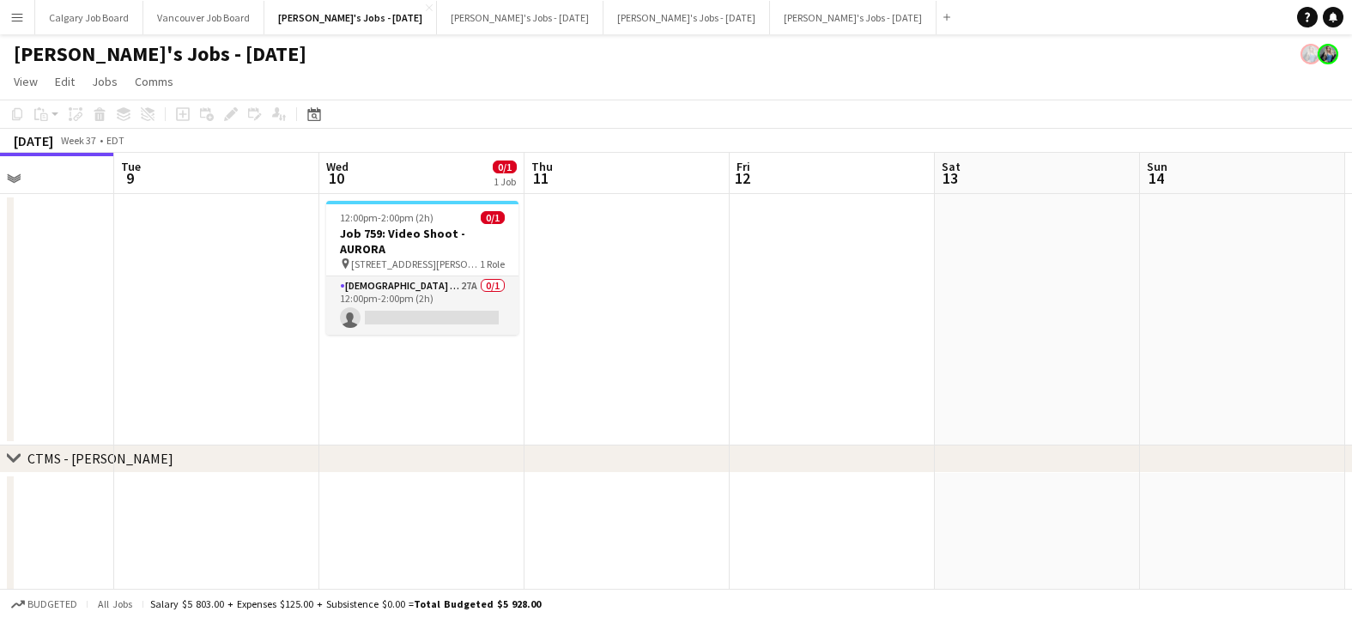
scroll to position [0, 500]
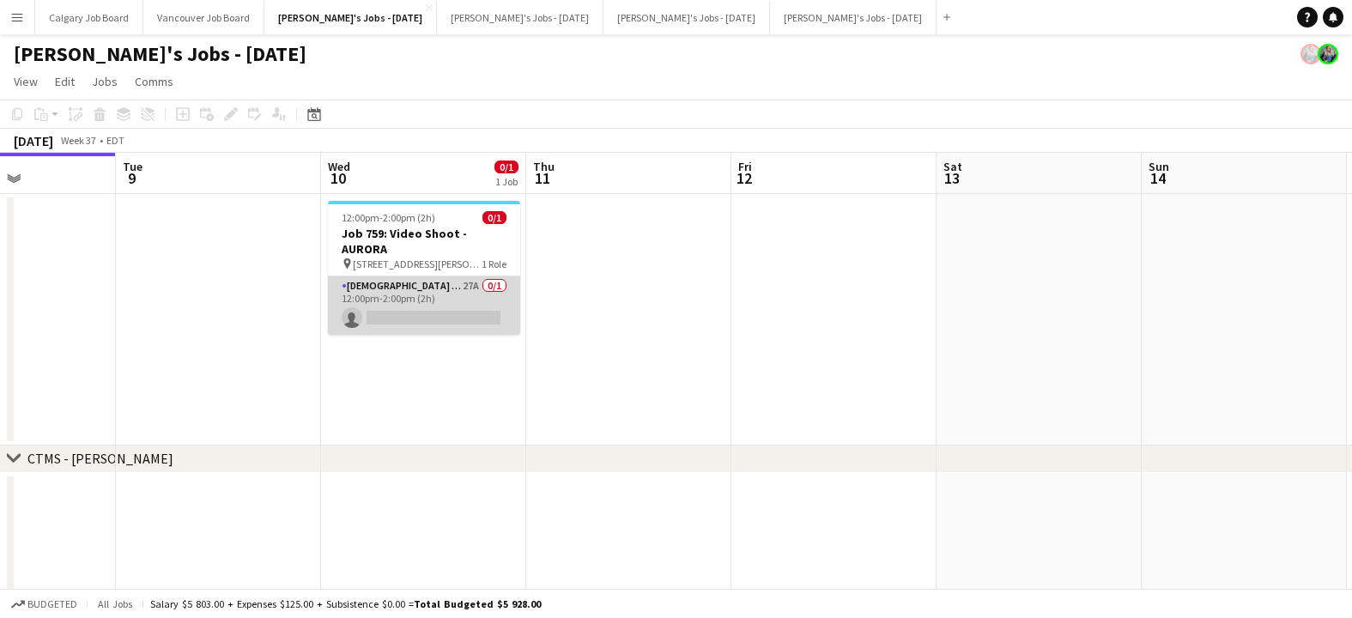
click at [476, 305] on app-card-role "[DEMOGRAPHIC_DATA] Model 27A 0/1 12:00pm-2:00pm (2h) single-neutral-actions" at bounding box center [424, 305] width 192 height 58
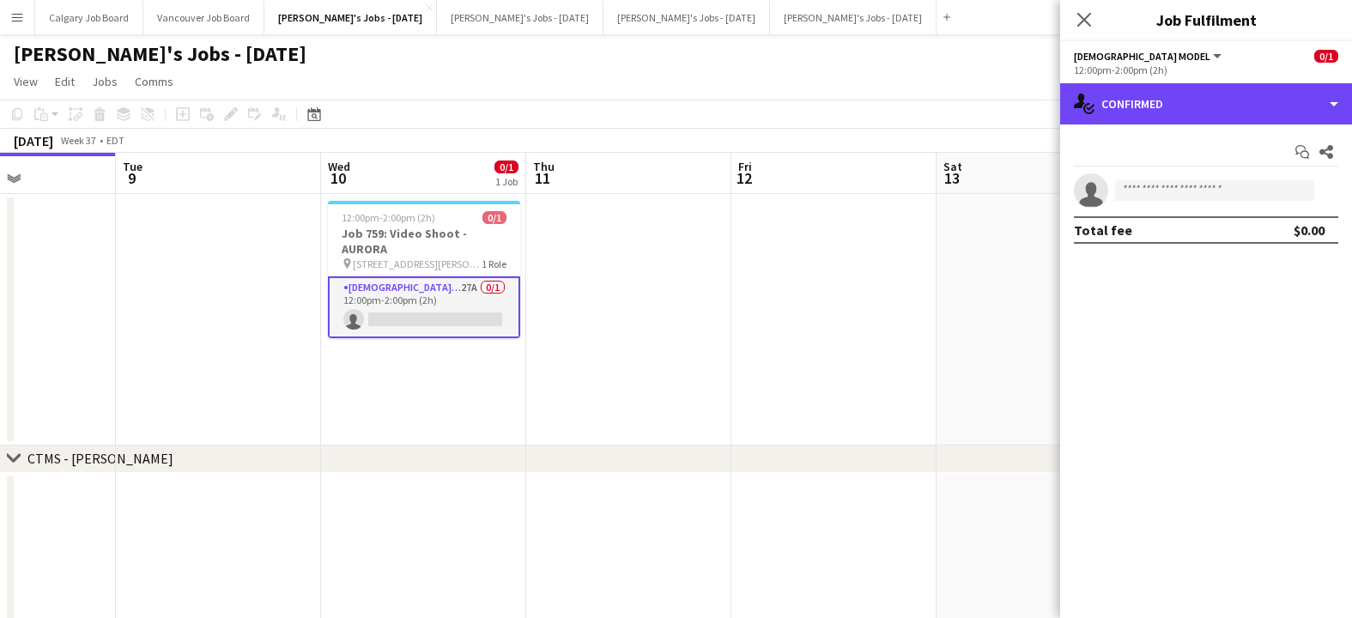
drag, startPoint x: 1252, startPoint y: 106, endPoint x: 1253, endPoint y: 169, distance: 63.5
click at [1252, 106] on div "single-neutral-actions-check-2 Confirmed" at bounding box center [1206, 103] width 292 height 41
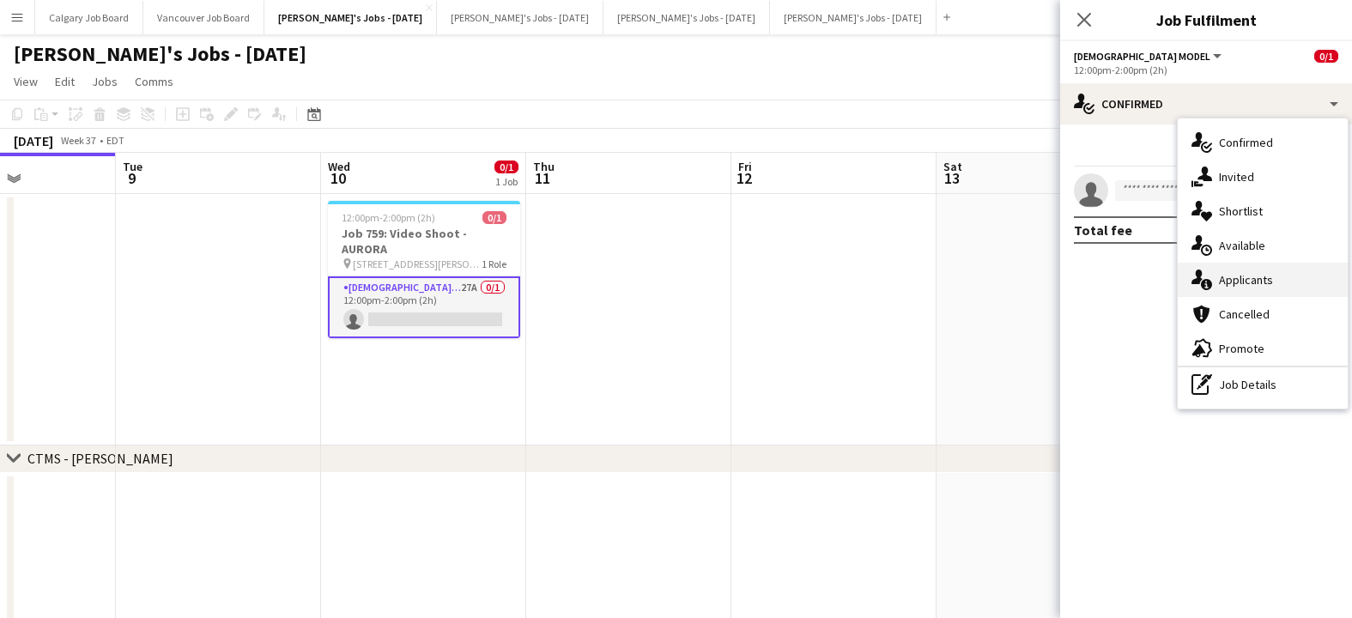
click at [1252, 285] on span "Applicants" at bounding box center [1246, 279] width 54 height 15
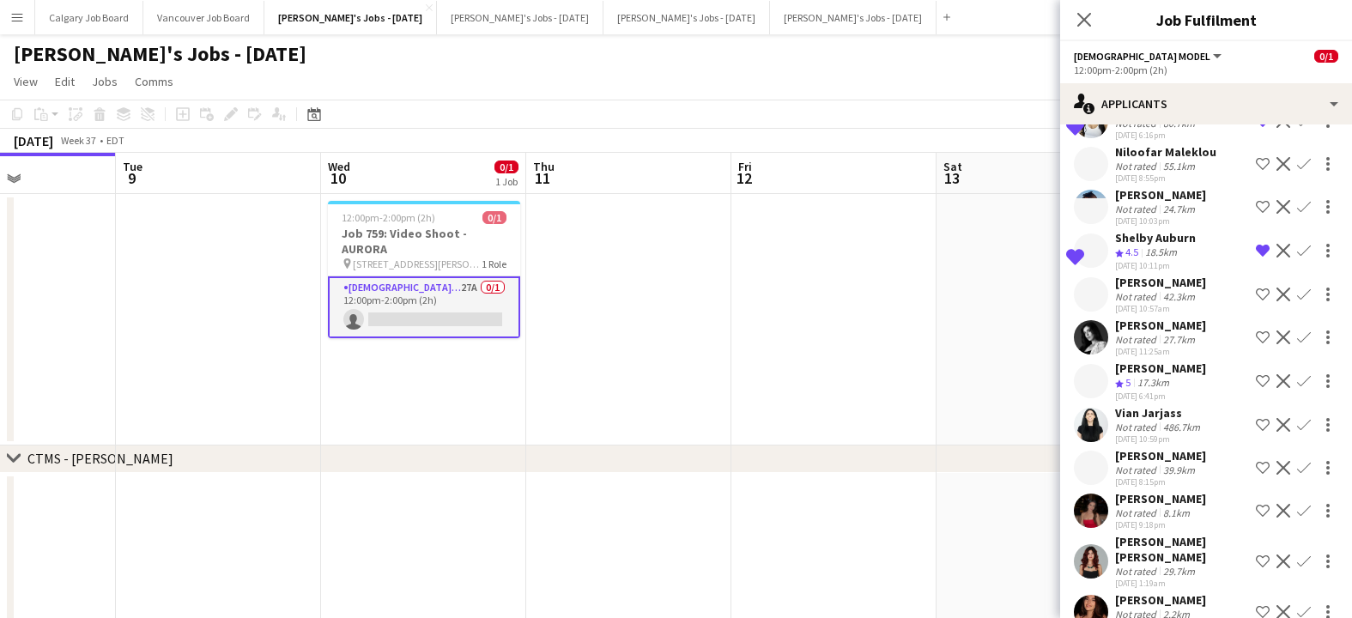
scroll to position [782, 0]
drag, startPoint x: 1264, startPoint y: 305, endPoint x: 1262, endPoint y: 350, distance: 45.6
click at [1265, 331] on app-icon "Shortlist crew" at bounding box center [1263, 338] width 14 height 14
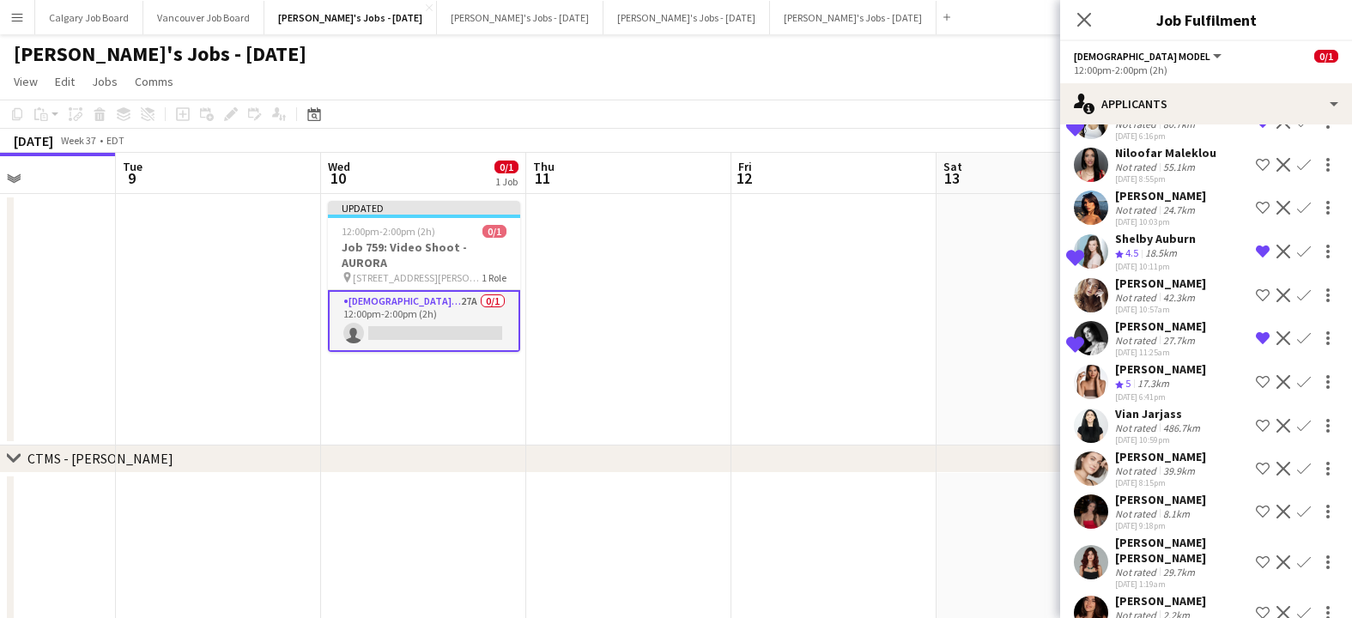
click at [1260, 375] on app-icon "Shortlist crew" at bounding box center [1263, 382] width 14 height 14
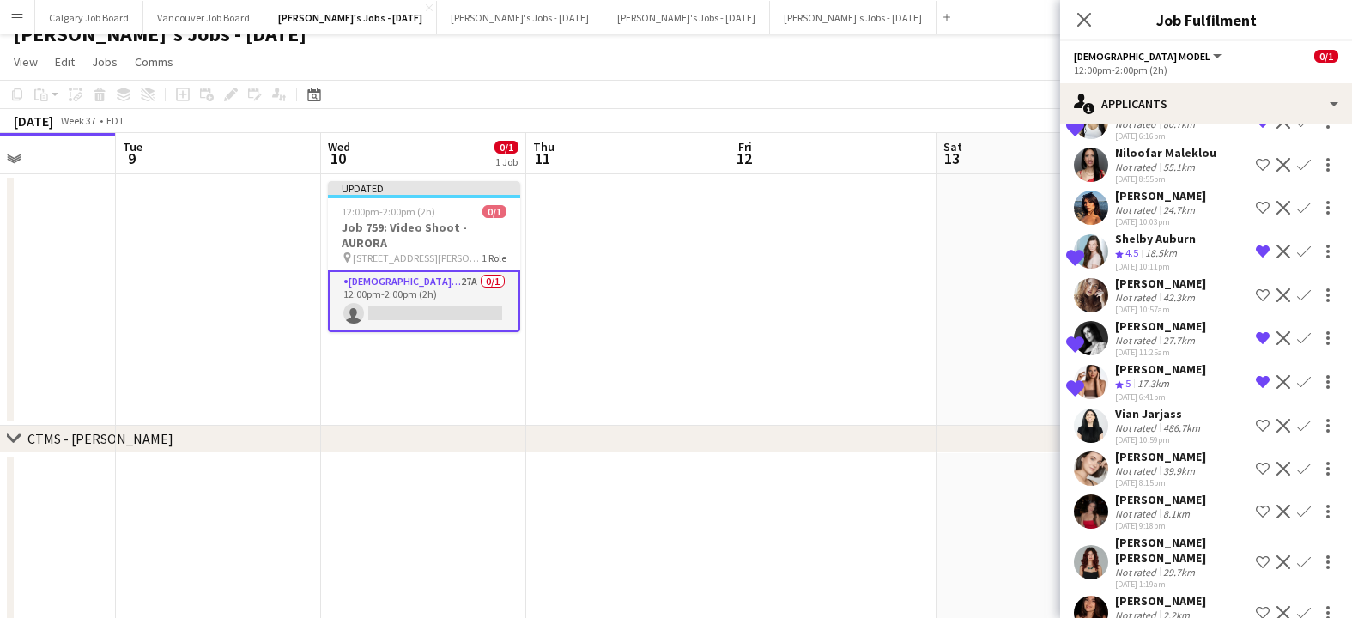
click at [1261, 505] on app-icon "Shortlist crew" at bounding box center [1263, 512] width 14 height 14
click at [1263, 606] on app-icon "Shortlist crew" at bounding box center [1263, 613] width 14 height 14
click at [1261, 462] on app-icon "Shortlist crew" at bounding box center [1263, 469] width 14 height 14
click at [1003, 370] on app-date-cell at bounding box center [1039, 300] width 205 height 252
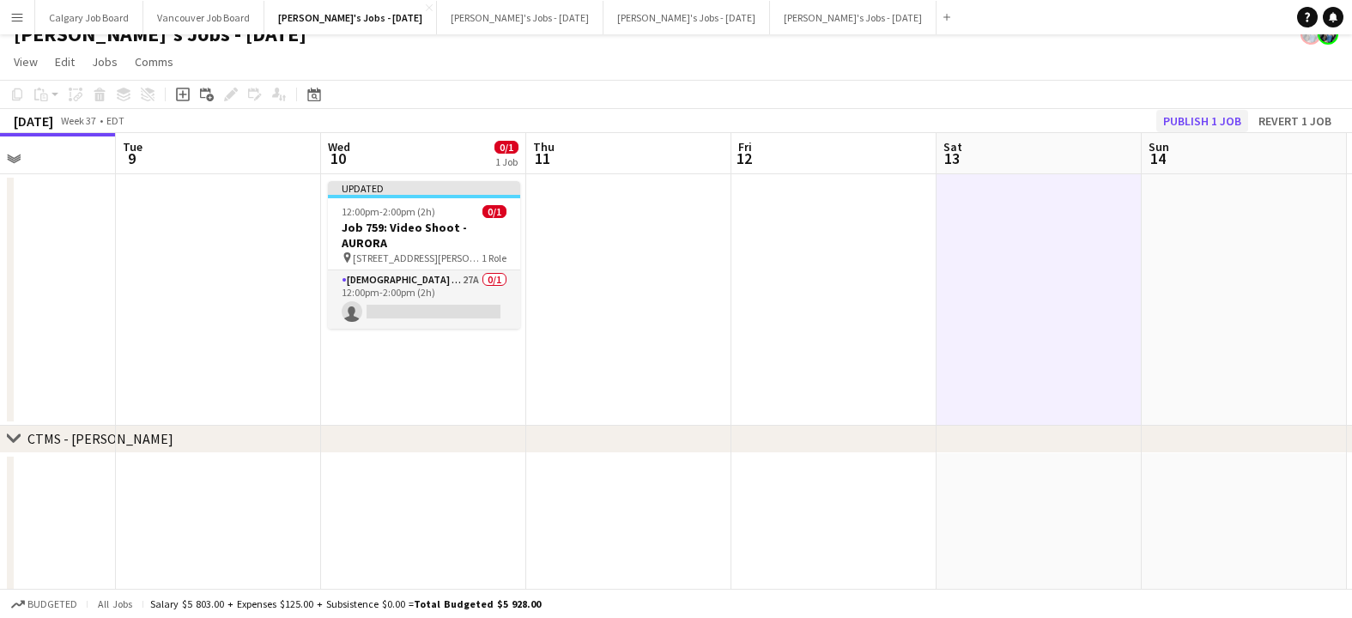
click at [1194, 127] on button "Publish 1 job" at bounding box center [1202, 121] width 92 height 22
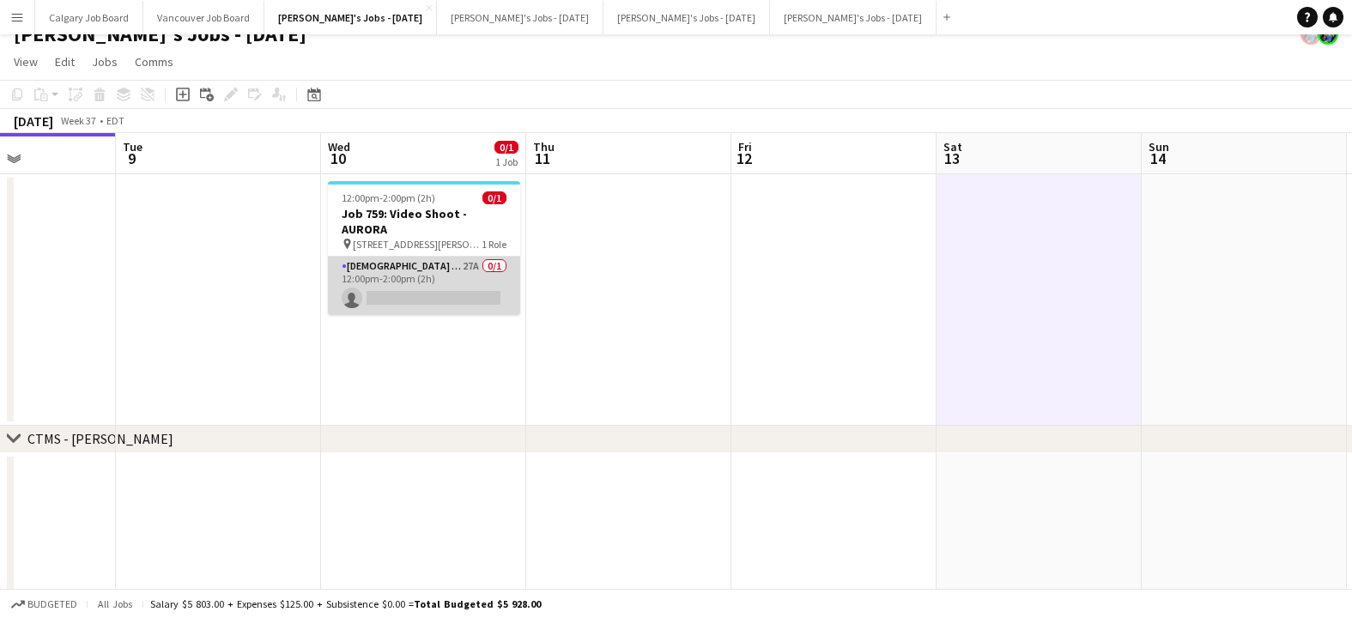
click at [417, 288] on app-card-role "[DEMOGRAPHIC_DATA] Model 27A 0/1 12:00pm-2:00pm (2h) single-neutral-actions" at bounding box center [424, 286] width 192 height 58
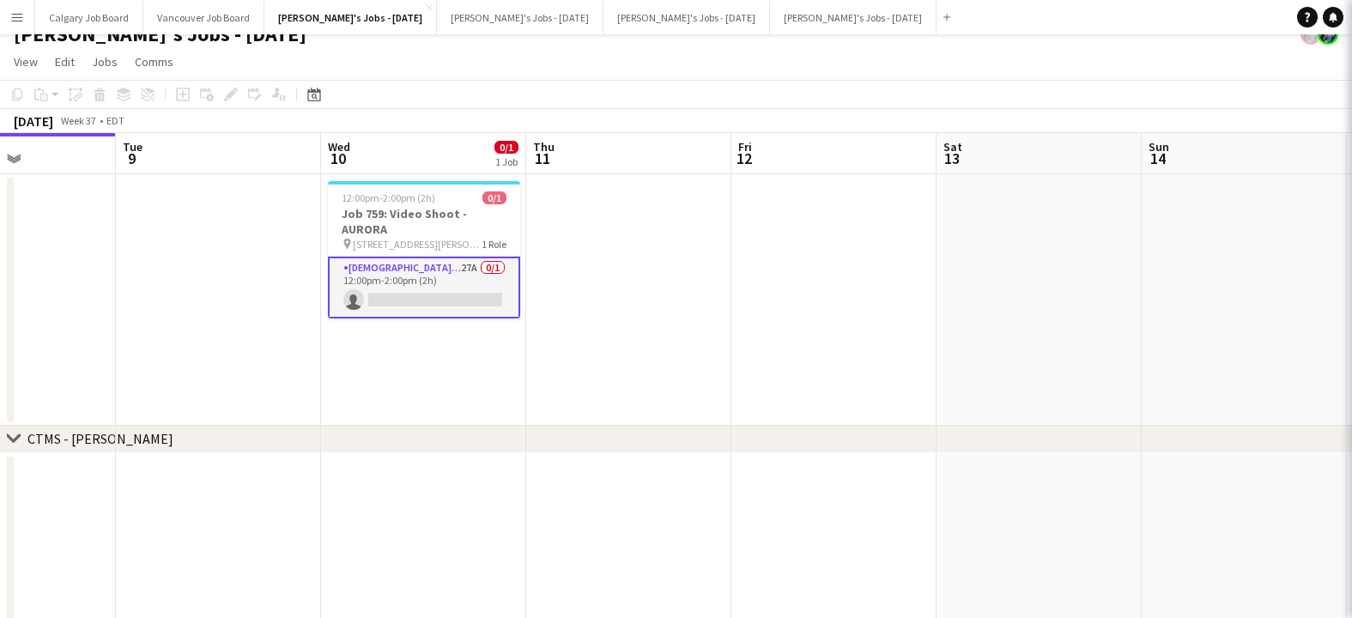
scroll to position [0, 499]
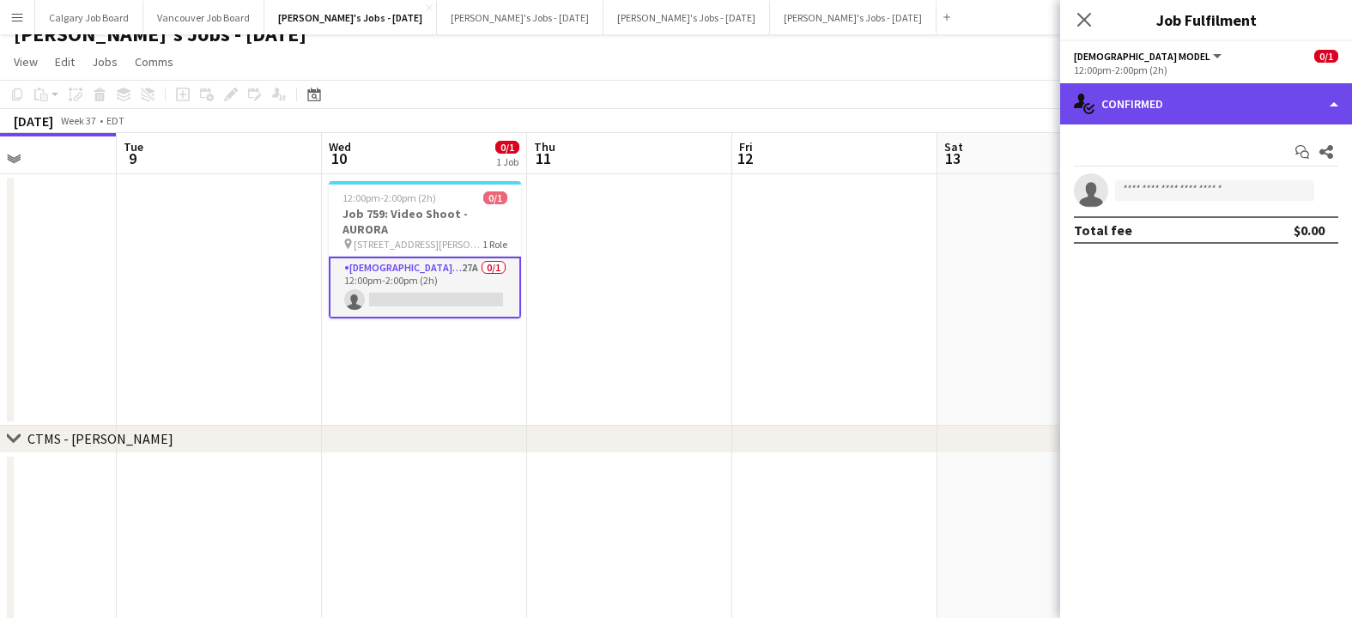
click at [1216, 114] on div "single-neutral-actions-check-2 Confirmed" at bounding box center [1206, 103] width 292 height 41
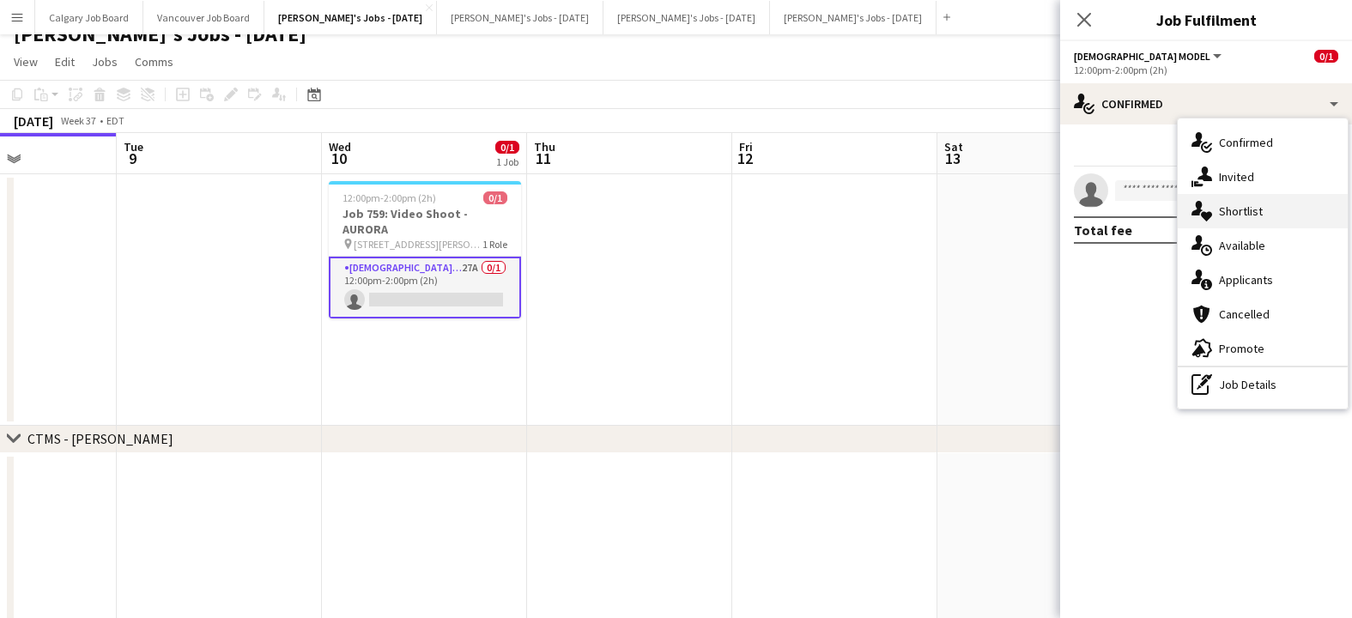
click at [1270, 215] on div "single-neutral-actions-heart Shortlist" at bounding box center [1263, 211] width 170 height 34
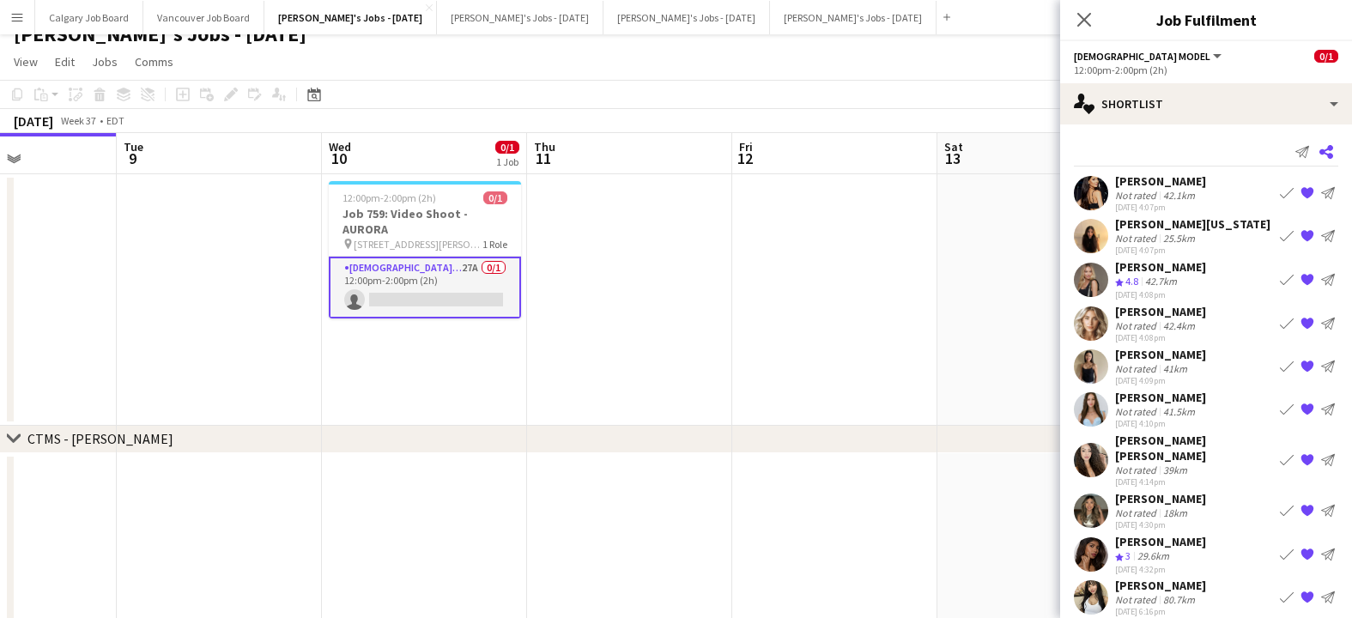
click at [1324, 151] on icon at bounding box center [1326, 152] width 14 height 14
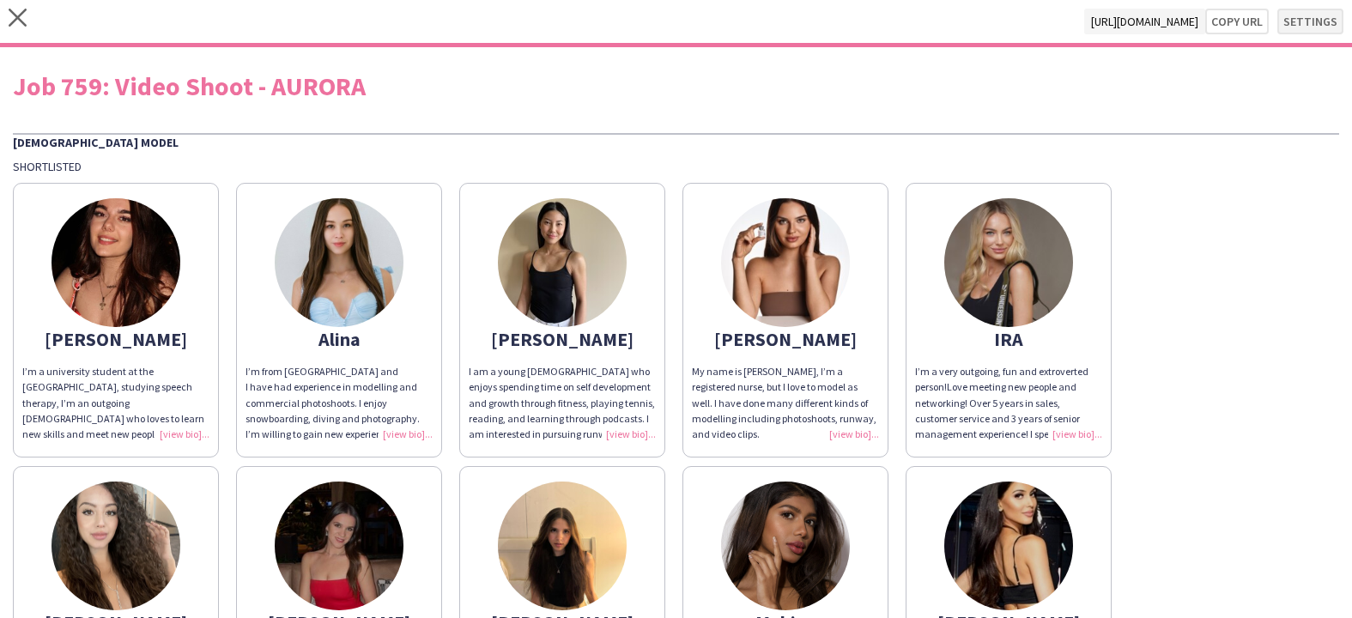
click at [1309, 16] on button "Settings" at bounding box center [1310, 22] width 66 height 26
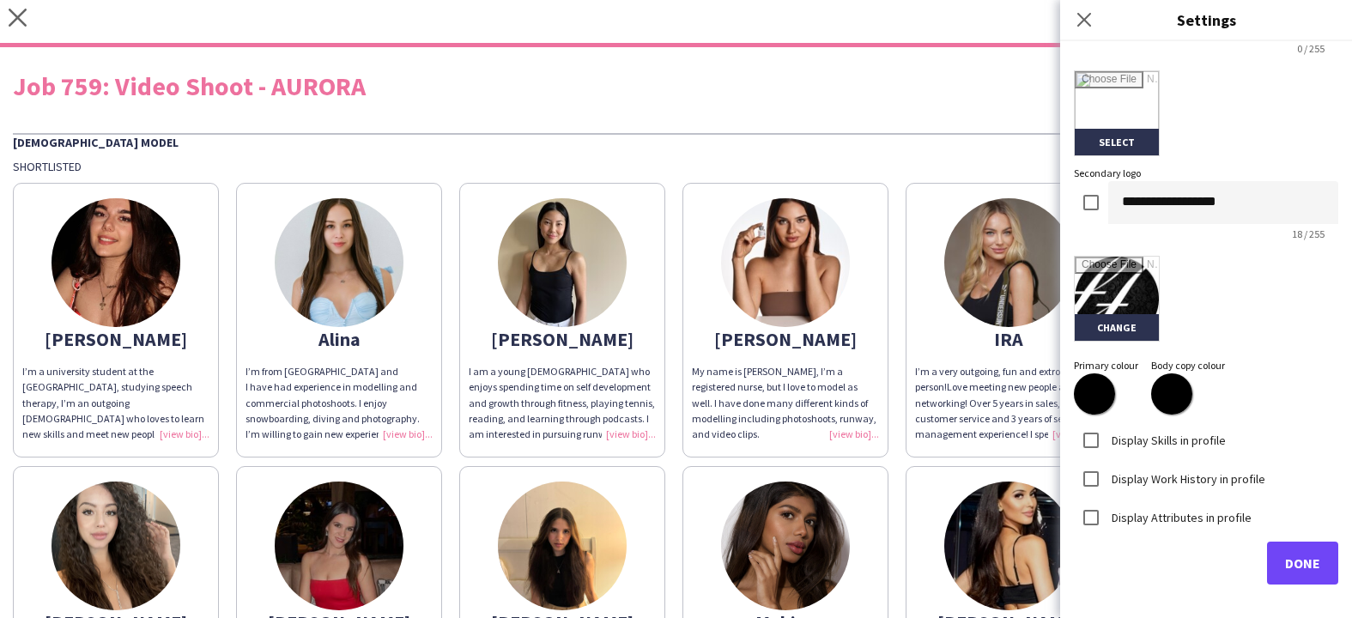
scroll to position [385, 0]
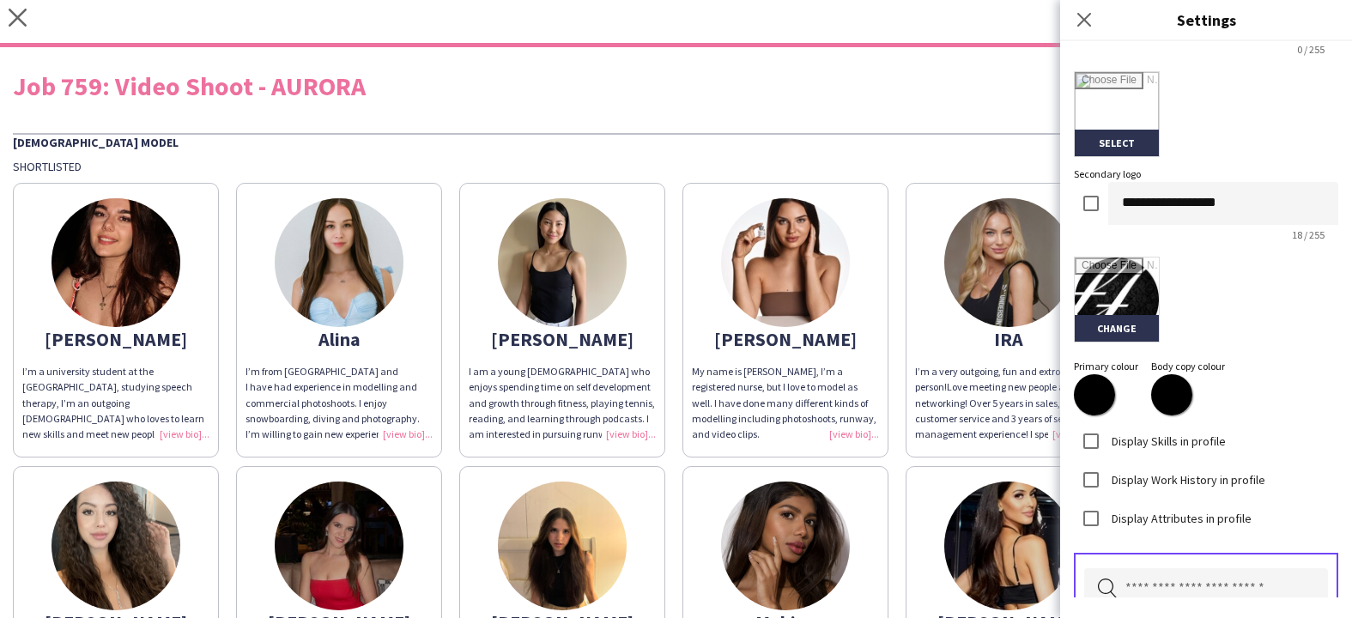
click at [1110, 560] on div "Pick attributes to display" at bounding box center [1206, 586] width 264 height 67
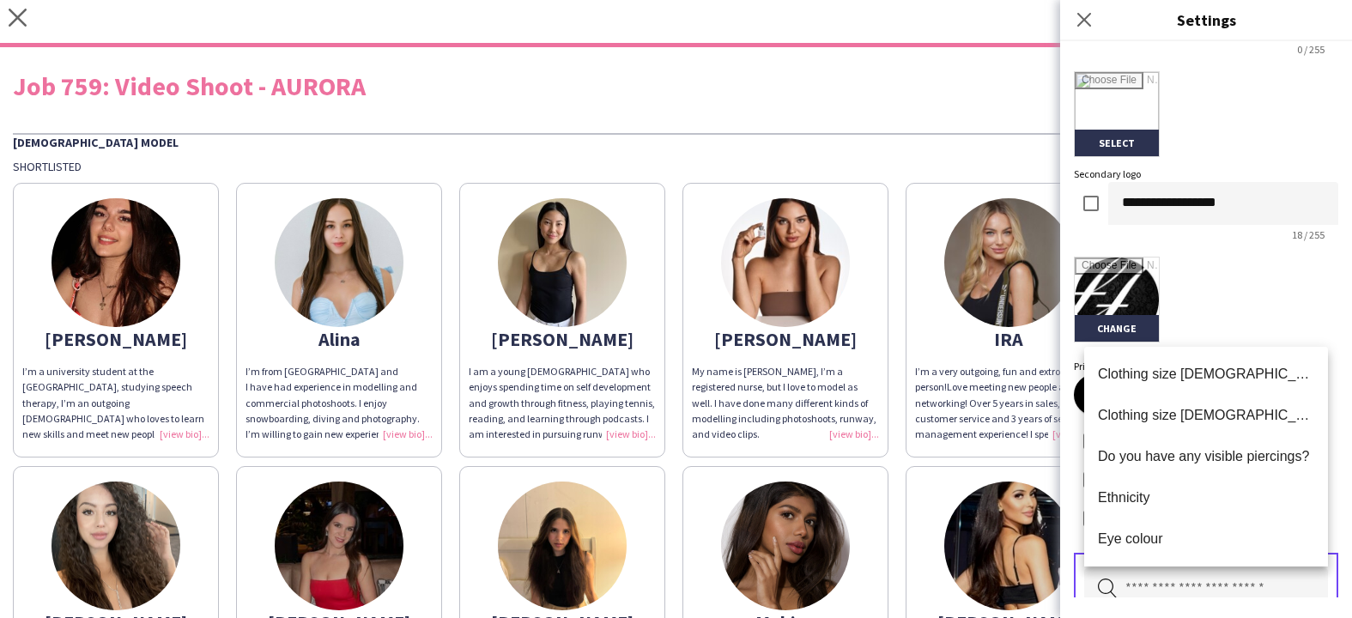
click at [1135, 581] on input "text" at bounding box center [1206, 589] width 244 height 43
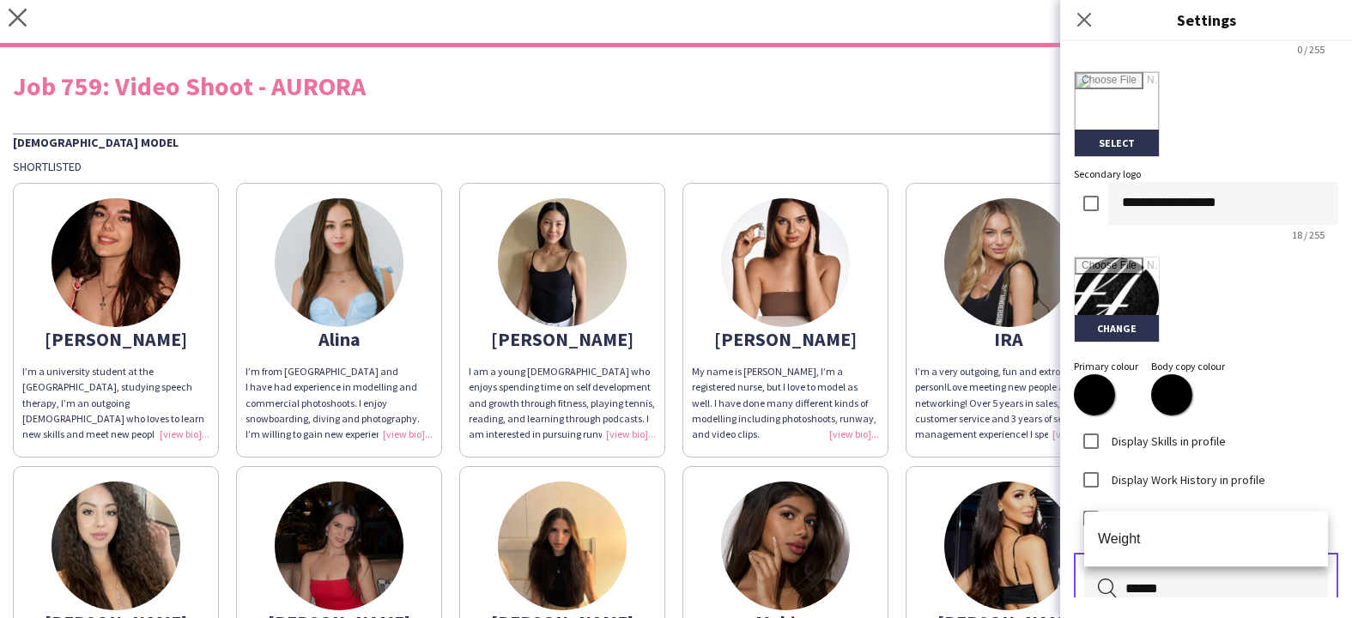
type input "******"
click at [1178, 542] on span "Weight" at bounding box center [1206, 539] width 216 height 16
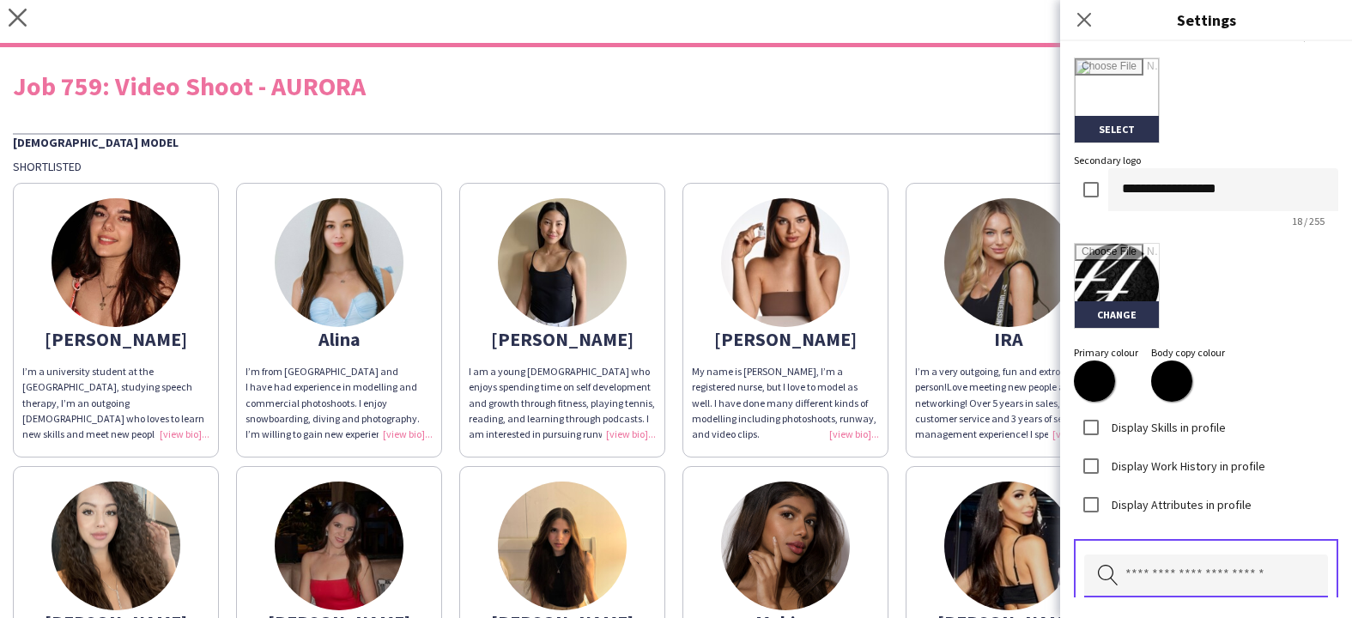
scroll to position [399, 0]
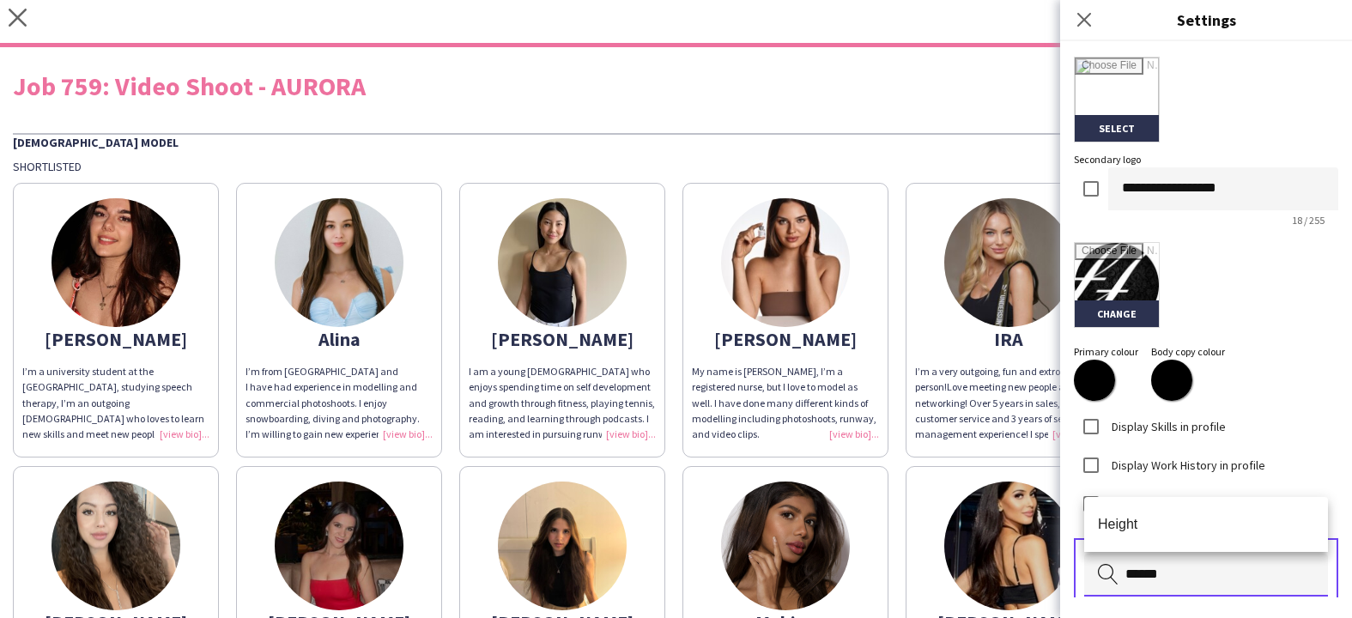
type input "******"
click at [1231, 531] on span "Height" at bounding box center [1206, 524] width 216 height 16
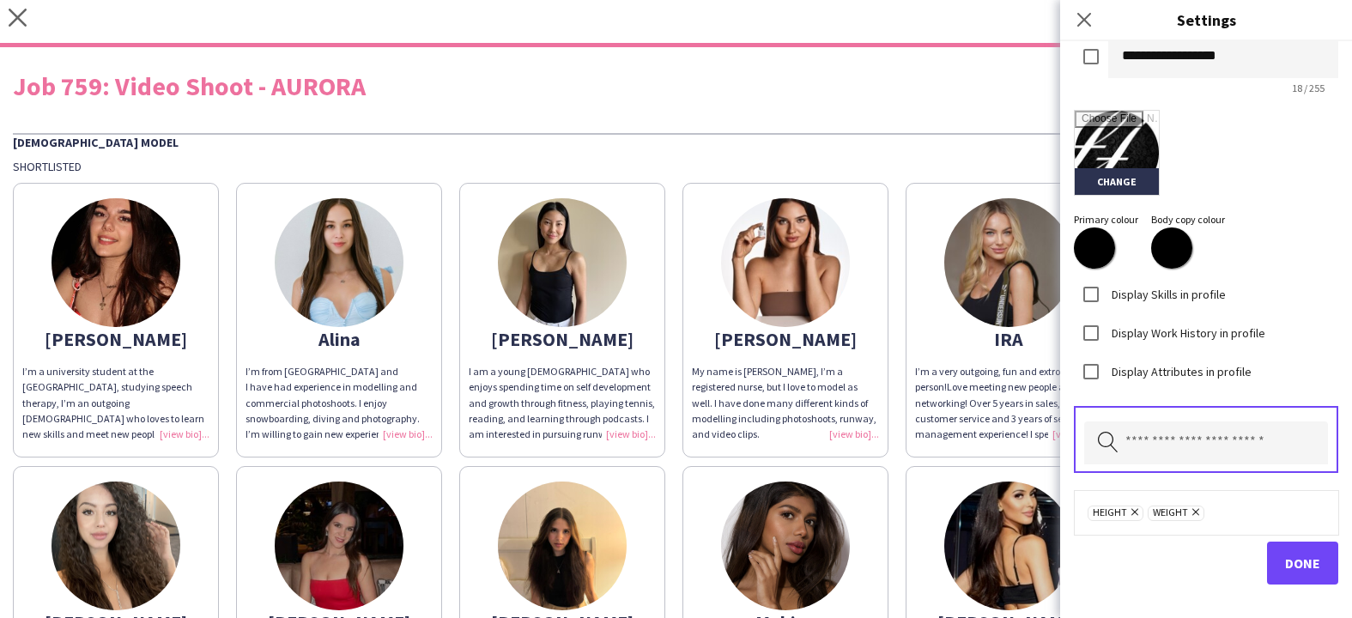
click at [1283, 555] on button "Done" at bounding box center [1302, 563] width 71 height 43
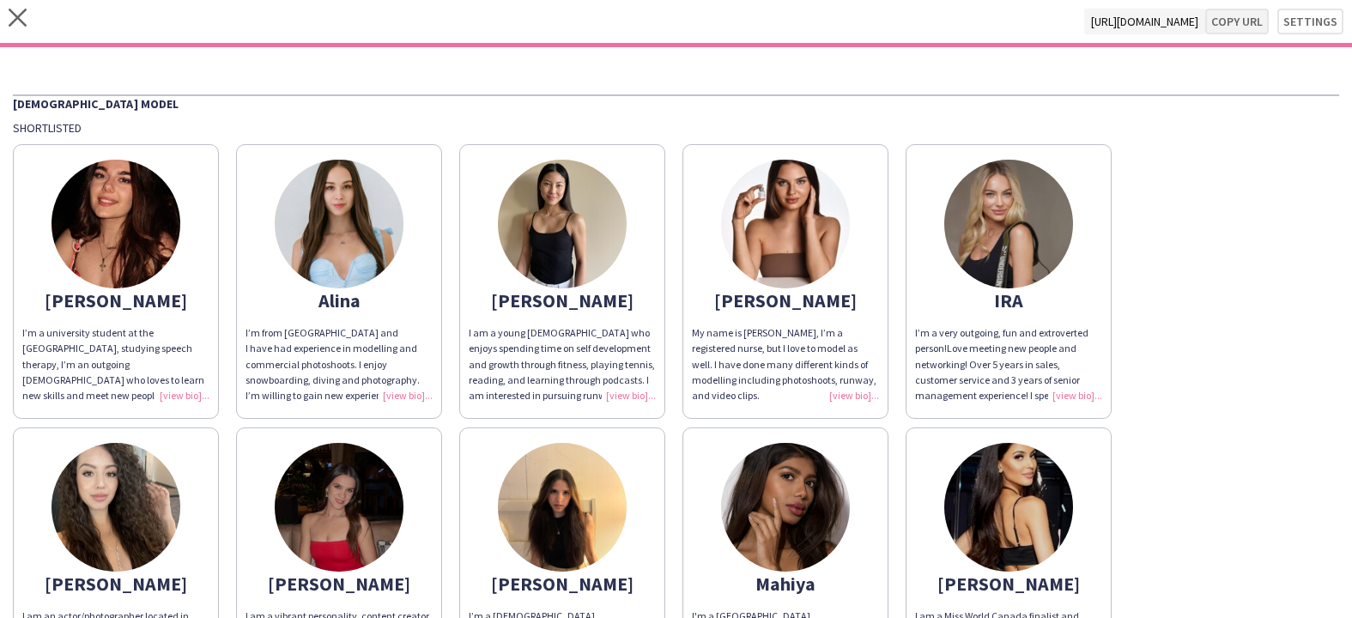
click at [1246, 21] on button "Copy url" at bounding box center [1237, 22] width 64 height 26
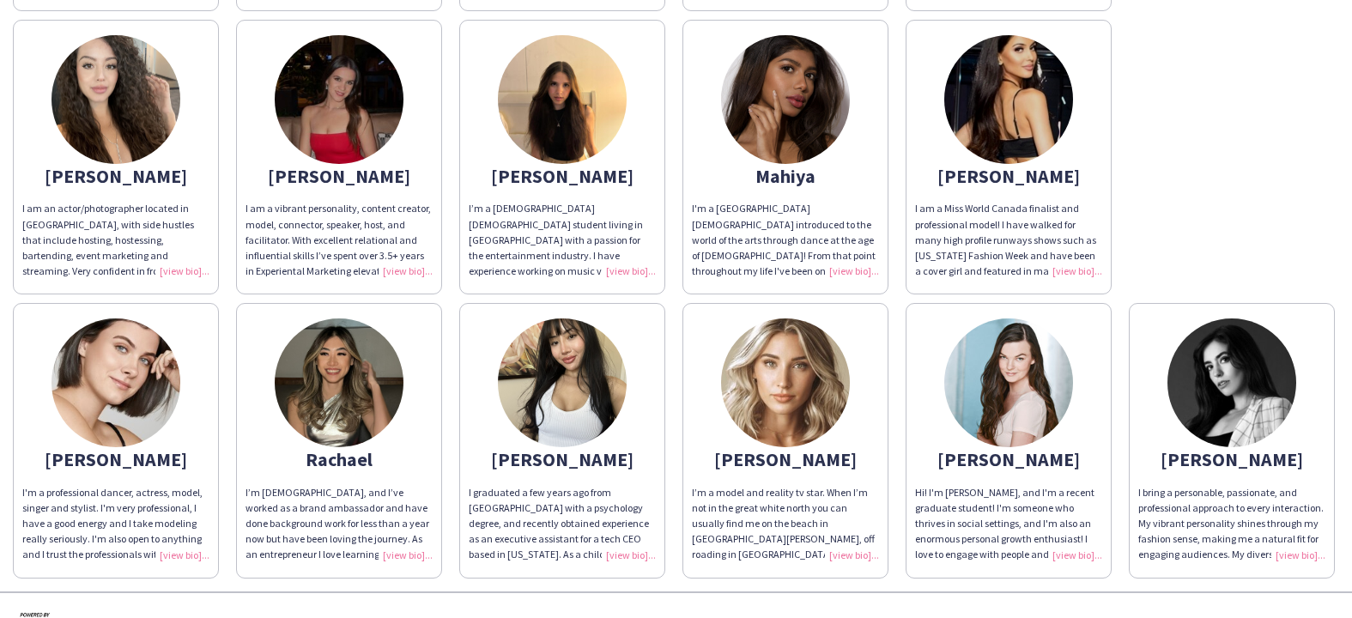
scroll to position [409, 0]
click at [858, 547] on div "I’m a model and reality tv star. When I’m not in the great white north you can …" at bounding box center [785, 523] width 187 height 78
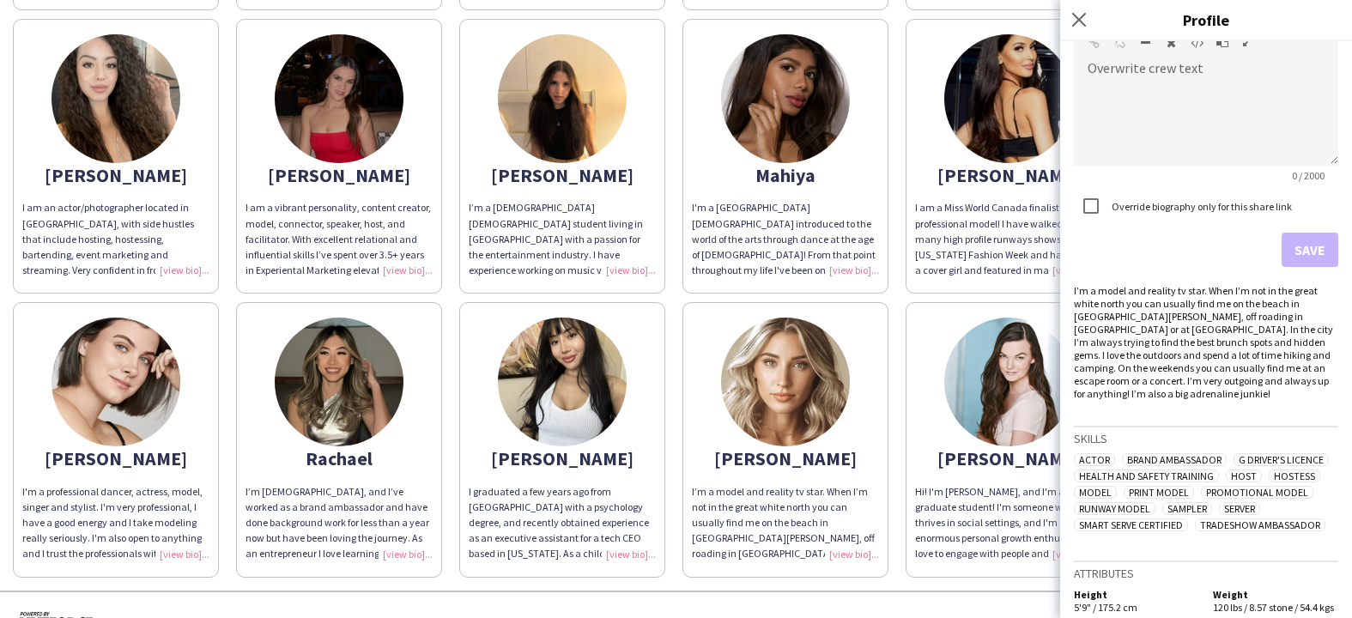
scroll to position [0, 0]
drag, startPoint x: 893, startPoint y: 288, endPoint x: 862, endPoint y: 286, distance: 31.0
click at [893, 288] on div "[PERSON_NAME]’m a university student at the [GEOGRAPHIC_DATA], studying speech …" at bounding box center [676, 152] width 1326 height 851
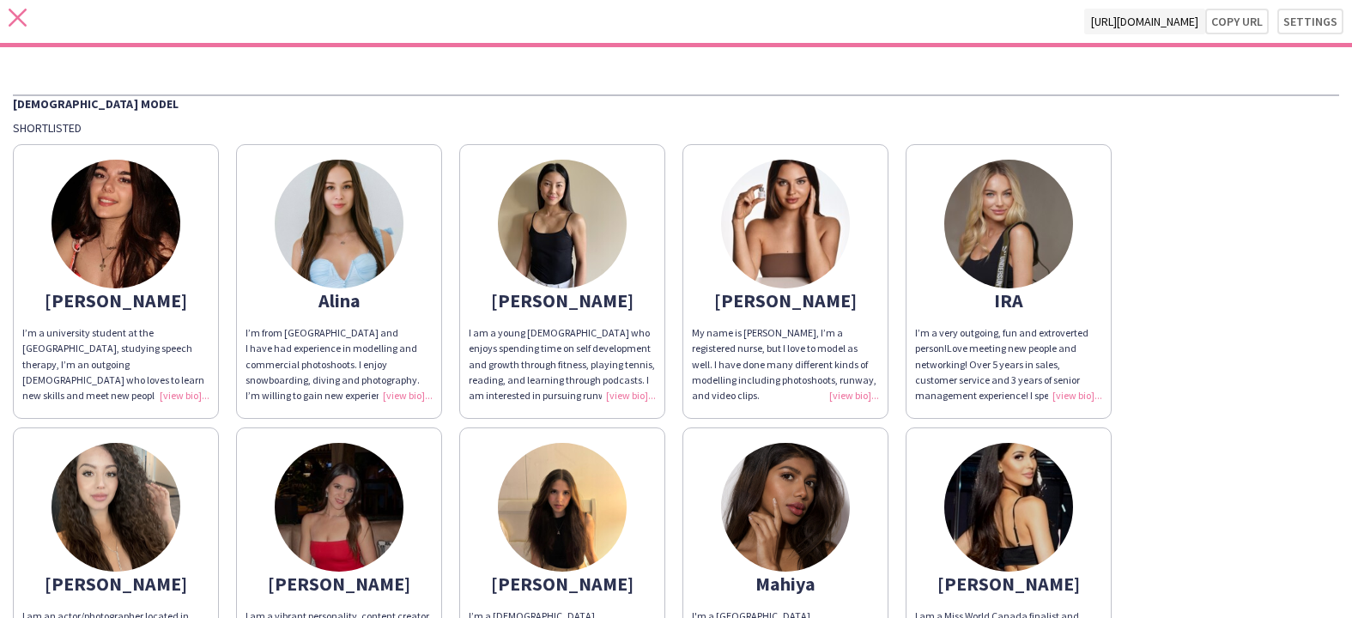
click at [15, 20] on icon at bounding box center [18, 18] width 18 height 18
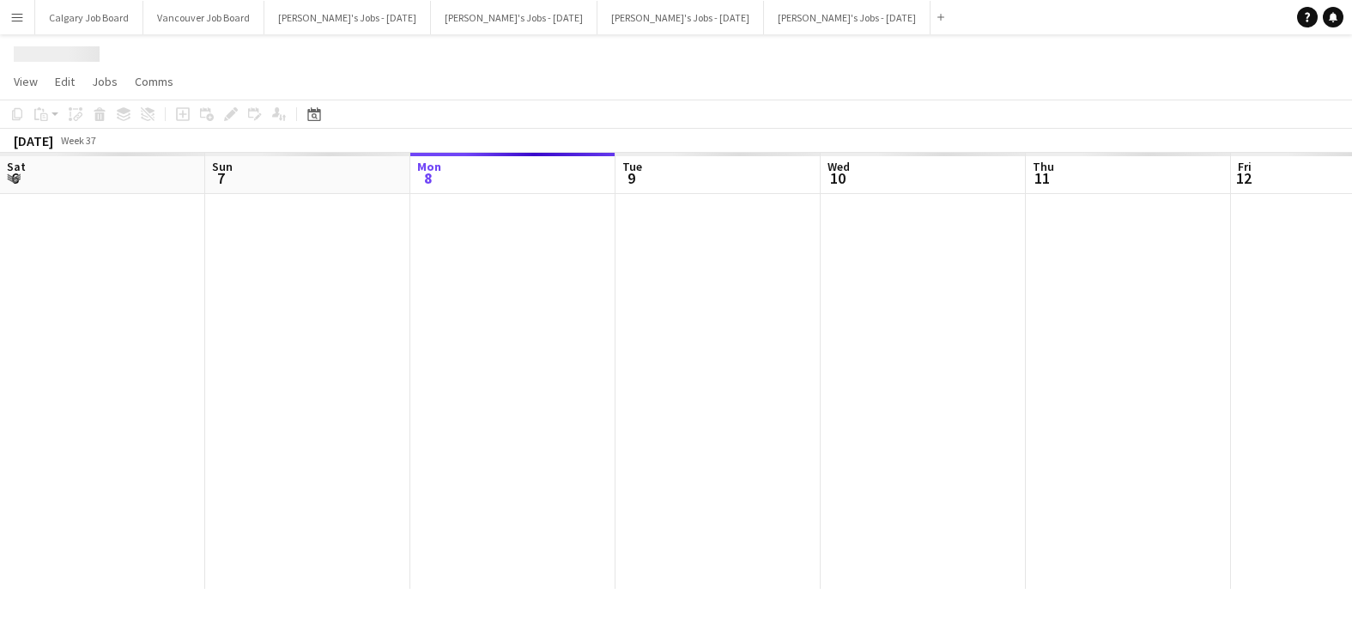
scroll to position [0, 499]
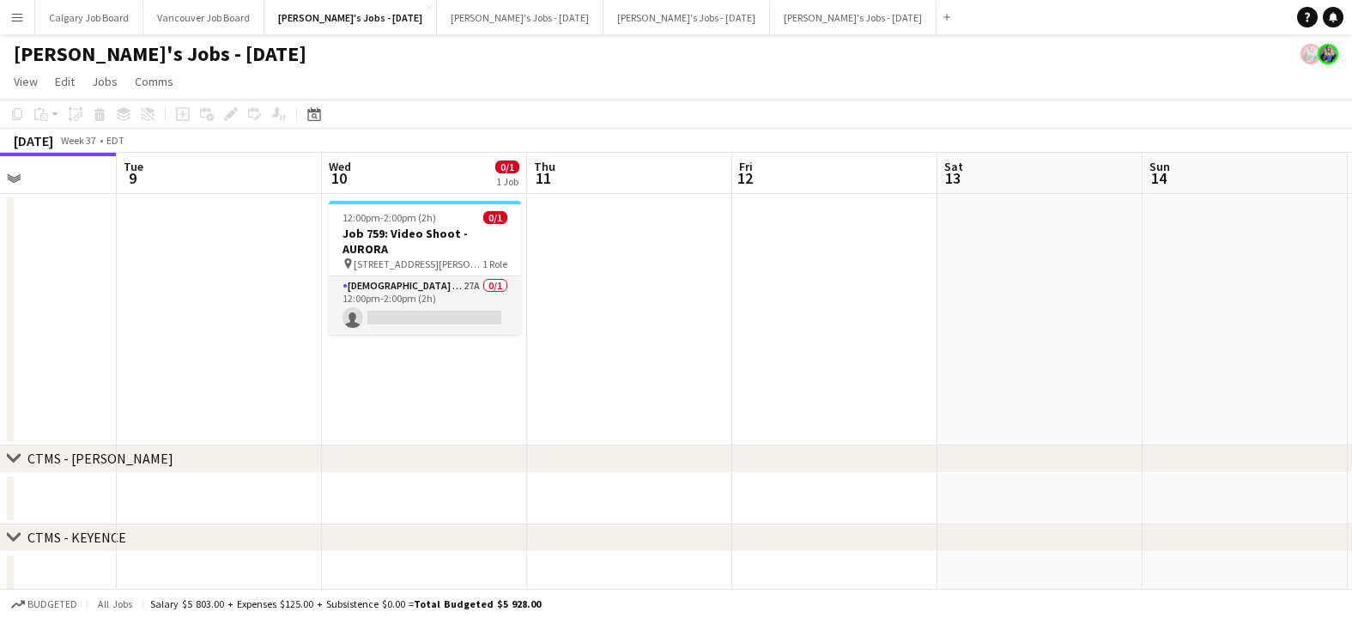
click at [480, 321] on app-date-cell "12:00pm-2:00pm (2h) 0/1 Job 759: Video Shoot - AURORA pin [STREET_ADDRESS][PERS…" at bounding box center [424, 320] width 205 height 252
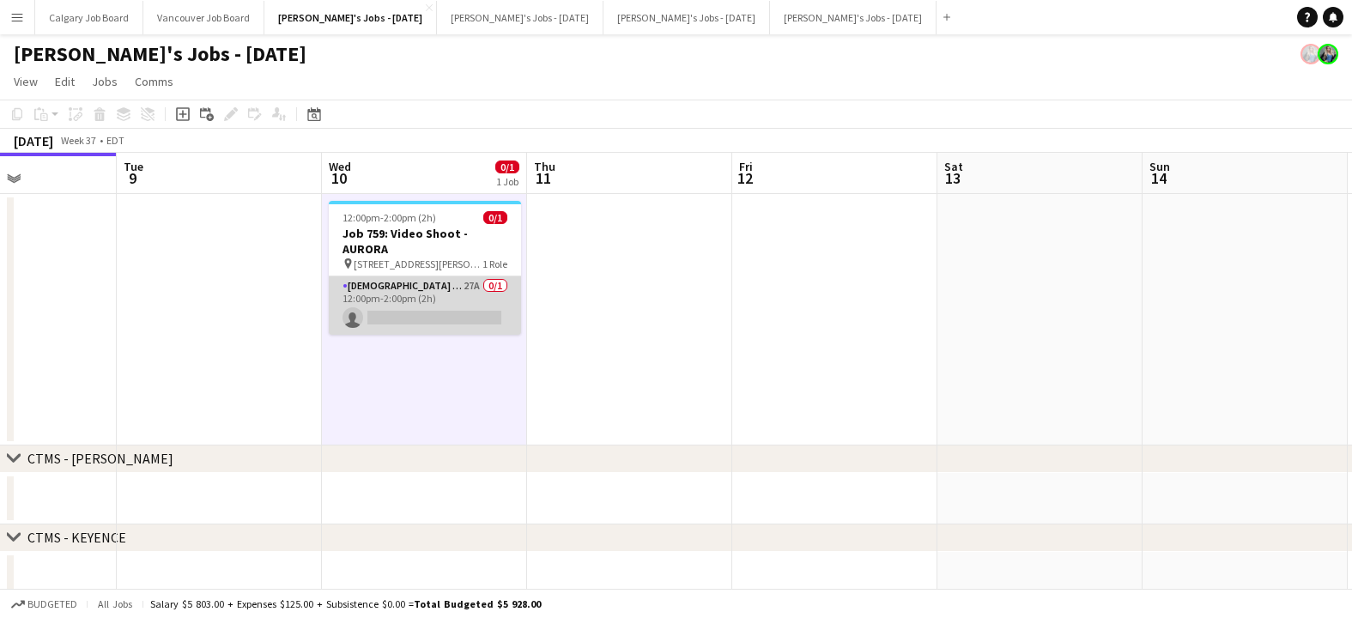
click at [484, 291] on app-card-role "[DEMOGRAPHIC_DATA] Model 27A 0/1 12:00pm-2:00pm (2h) single-neutral-actions" at bounding box center [425, 305] width 192 height 58
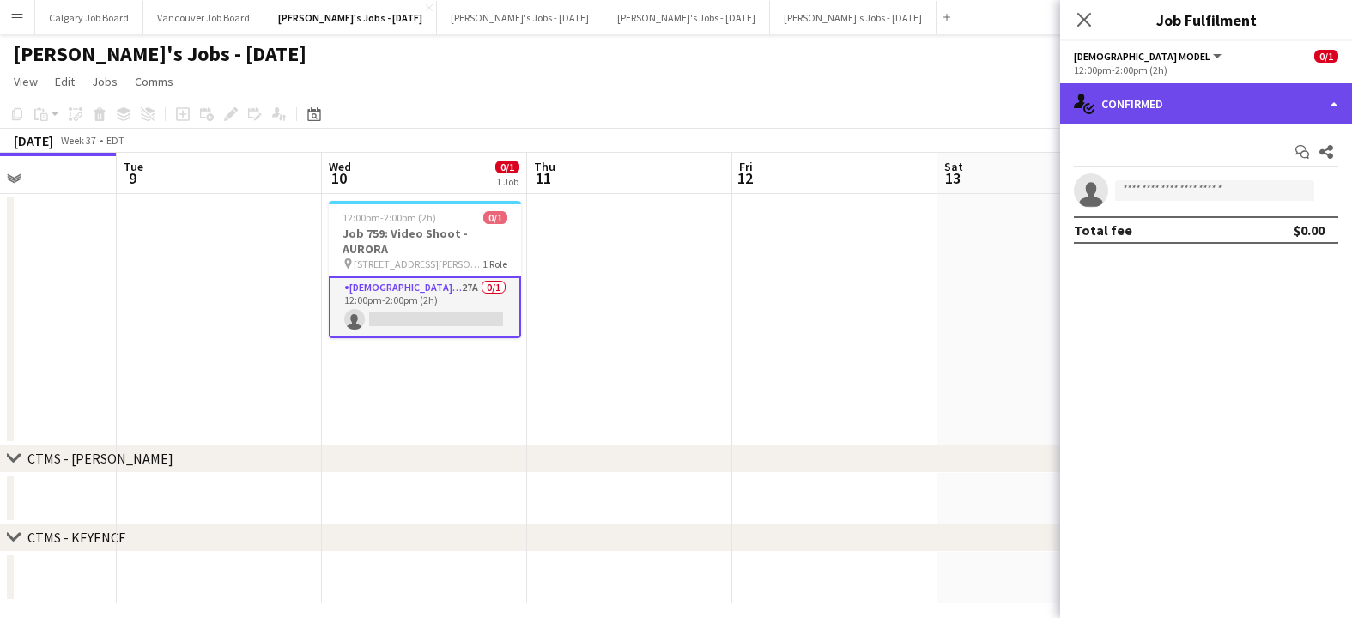
click at [1164, 103] on div "single-neutral-actions-check-2 Confirmed" at bounding box center [1206, 103] width 292 height 41
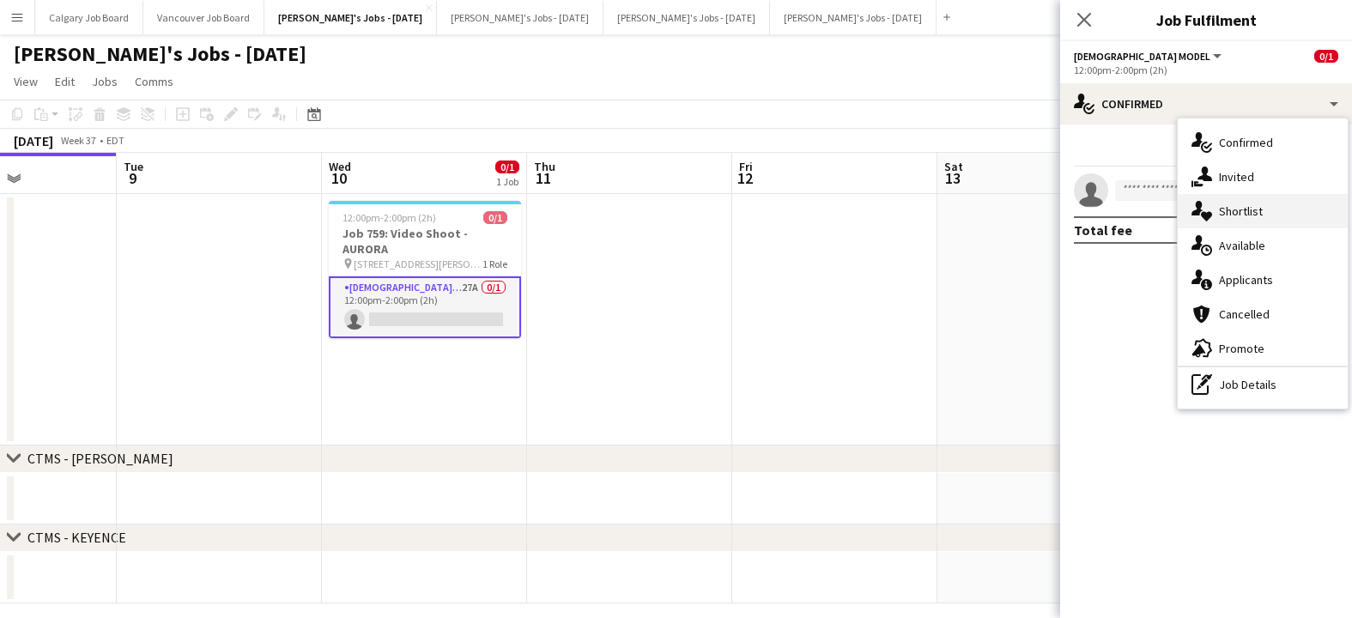
click at [1247, 206] on span "Shortlist" at bounding box center [1241, 210] width 44 height 15
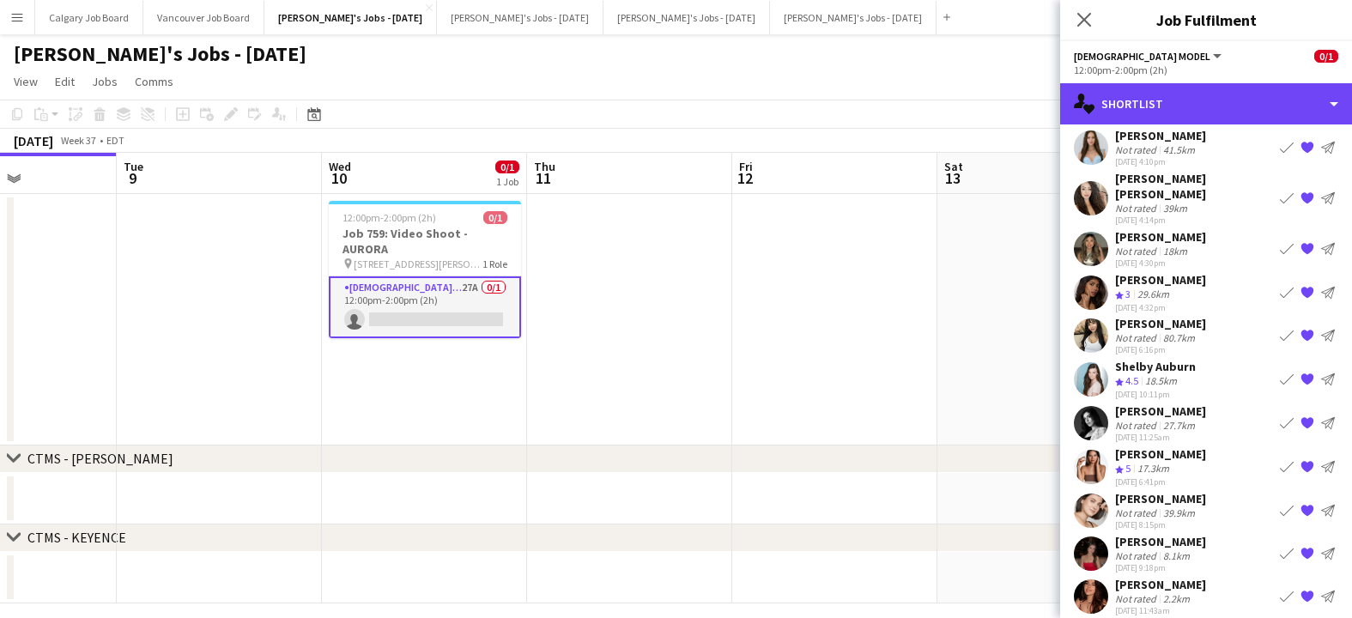
scroll to position [261, 0]
drag, startPoint x: 1241, startPoint y: 100, endPoint x: 1264, endPoint y: 250, distance: 151.9
click at [1241, 100] on div "single-neutral-actions-heart Shortlist" at bounding box center [1206, 103] width 292 height 41
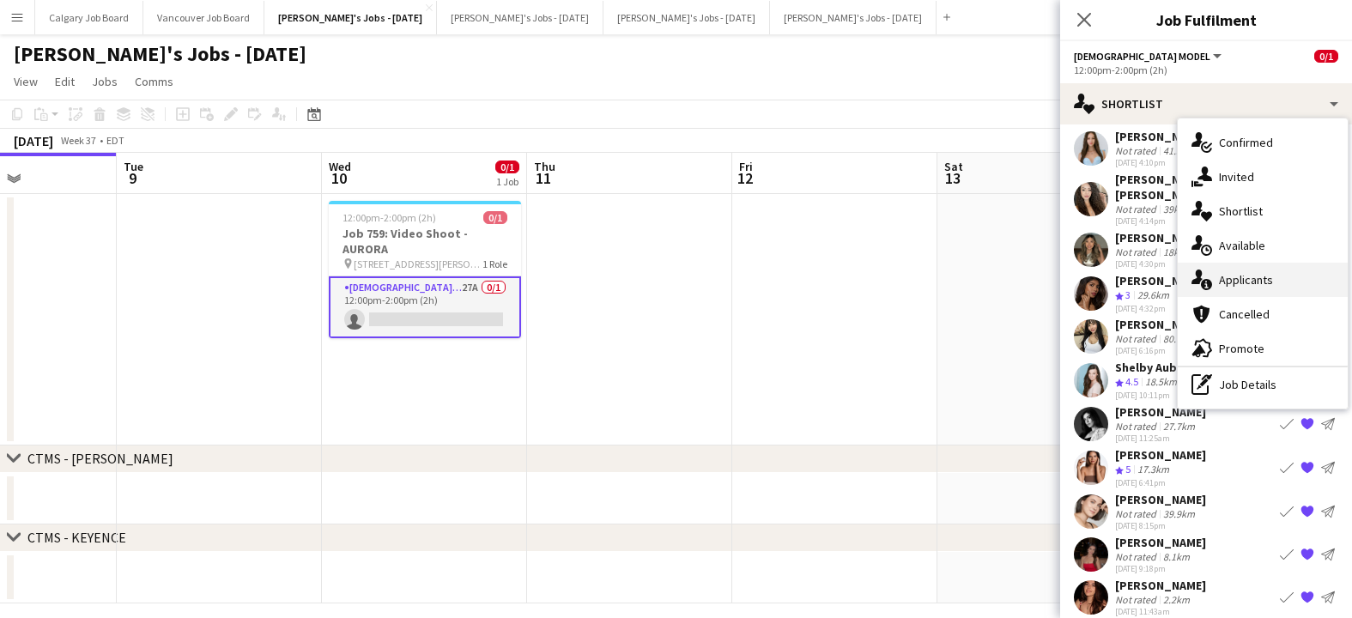
click at [1266, 276] on span "Applicants" at bounding box center [1246, 279] width 54 height 15
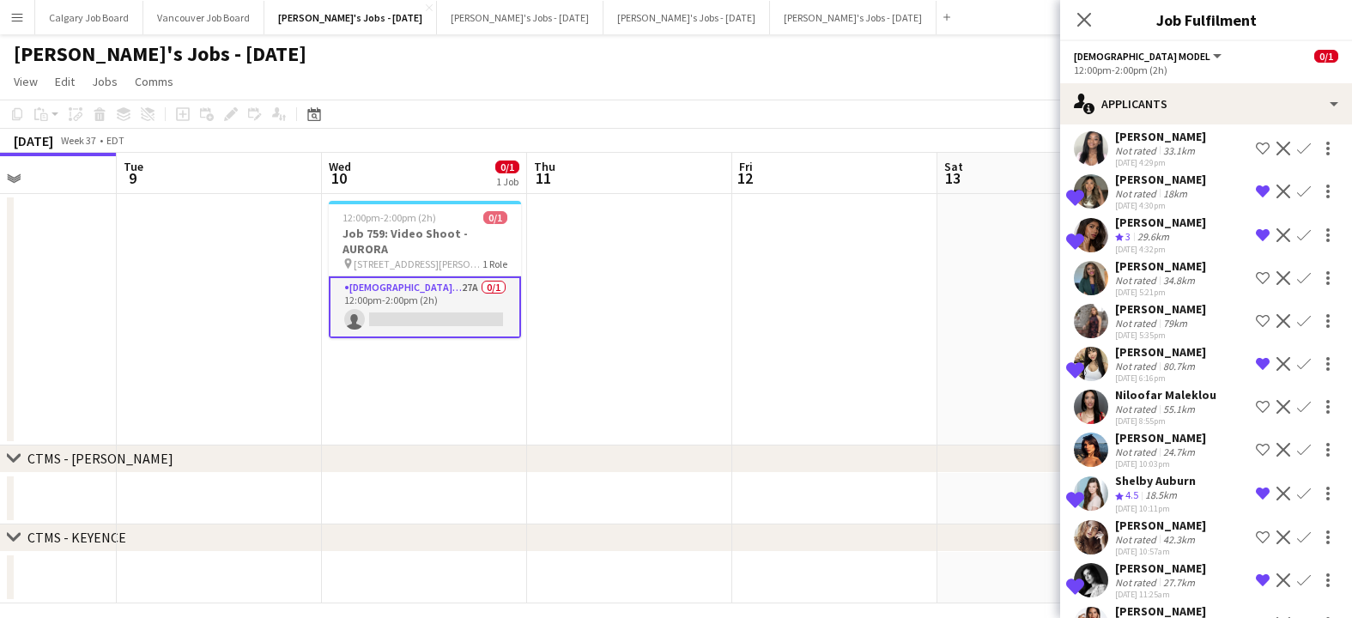
scroll to position [531, 0]
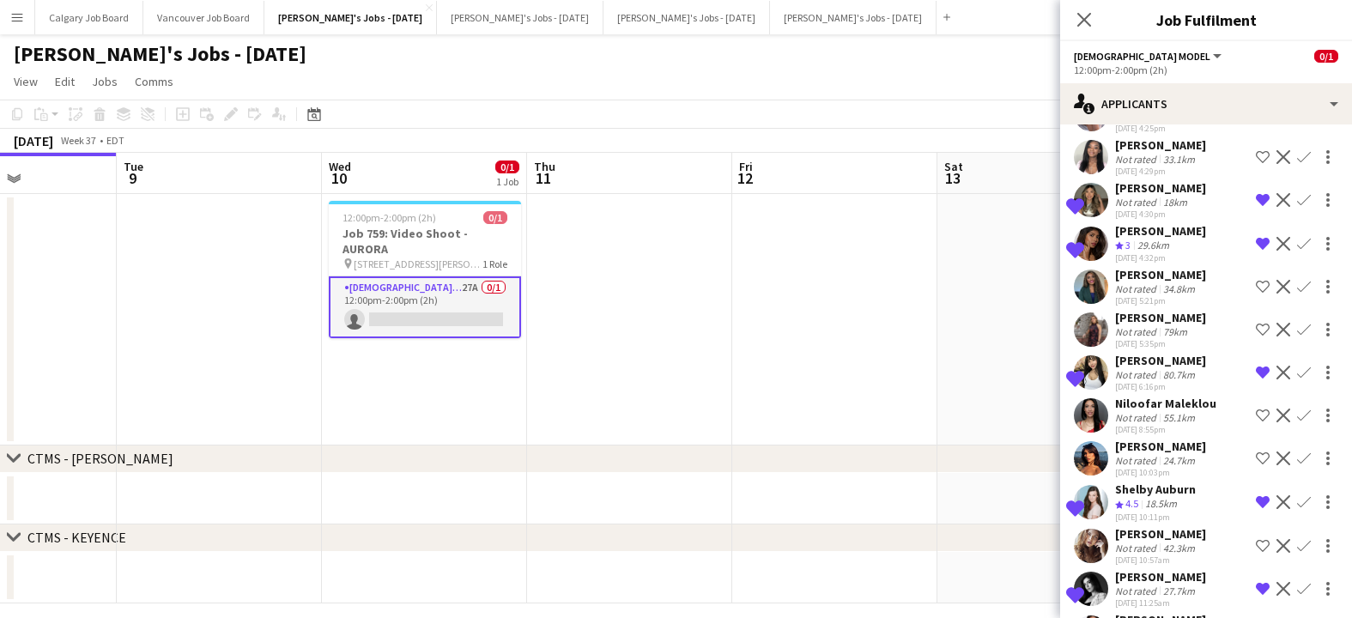
click at [975, 387] on app-date-cell at bounding box center [1039, 320] width 205 height 252
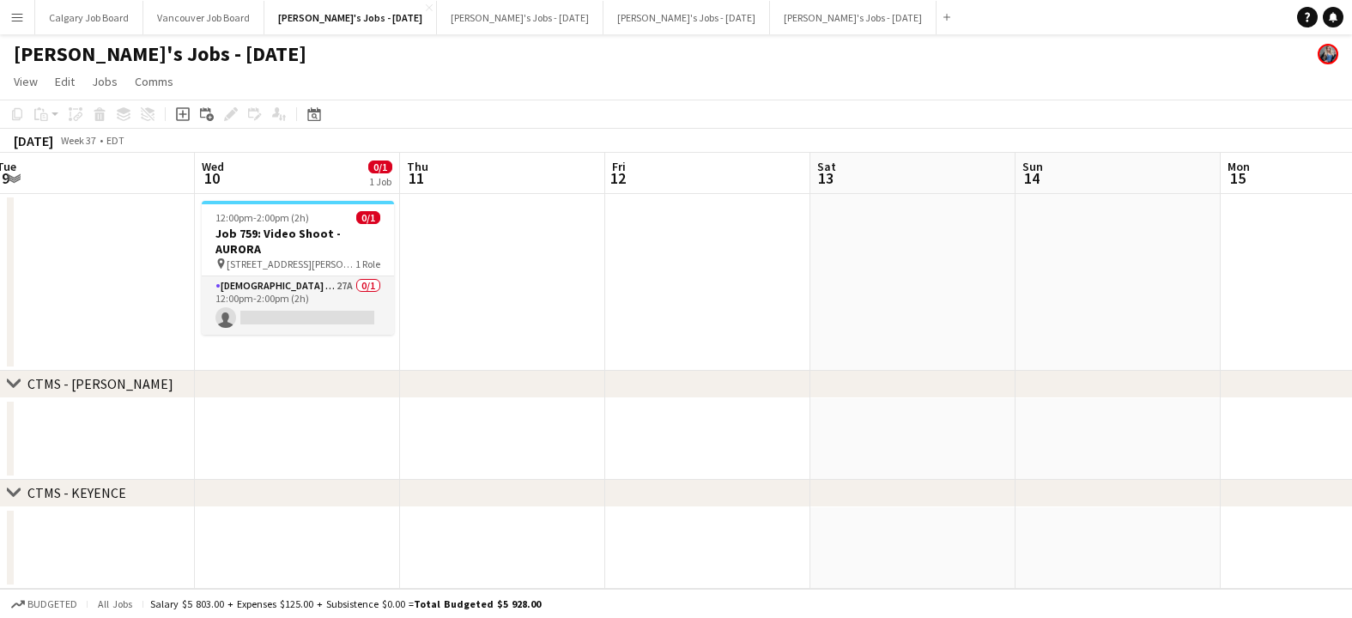
scroll to position [0, 0]
